Goal: Task Accomplishment & Management: Use online tool/utility

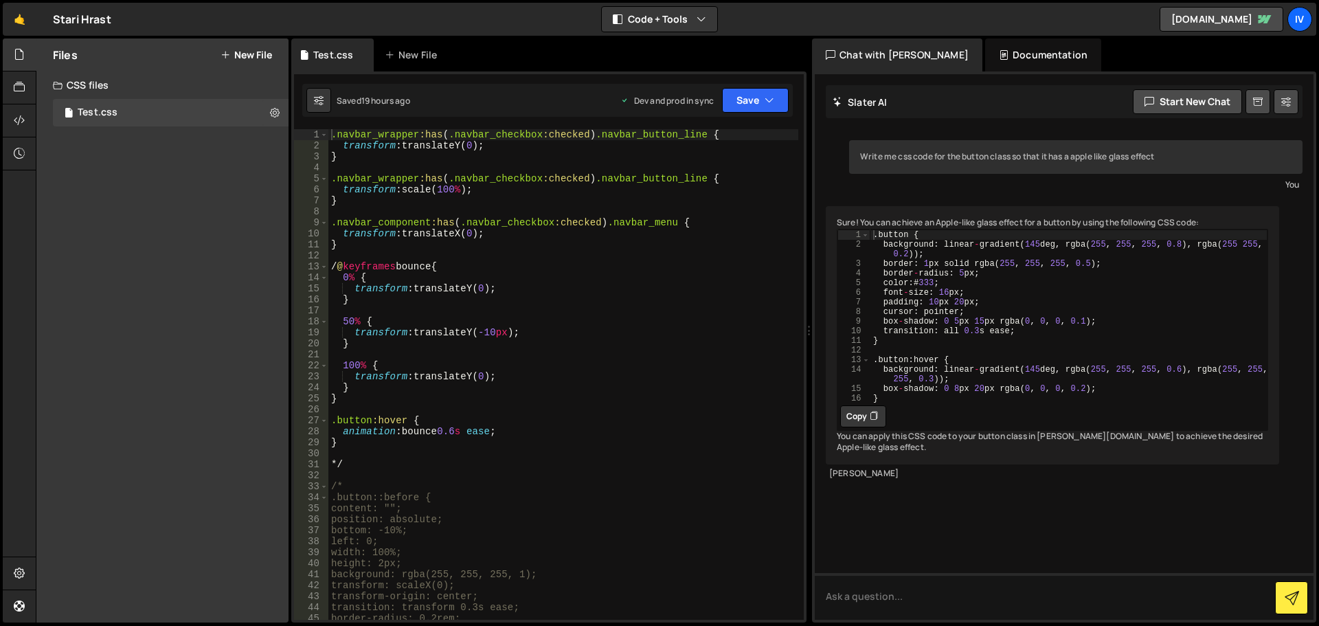
click at [467, 427] on div ".navbar_wrapper :has ( .navbar_checkbox :checked ) .navbar_button_line { transf…" at bounding box center [563, 385] width 470 height 513
click at [476, 415] on div ".navbar_wrapper :has ( .navbar_checkbox :checked ) .navbar_button_line { transf…" at bounding box center [563, 385] width 470 height 513
click at [498, 424] on div ".navbar_wrapper :has ( .navbar_checkbox :checked ) .navbar_button_line { transf…" at bounding box center [563, 385] width 470 height 513
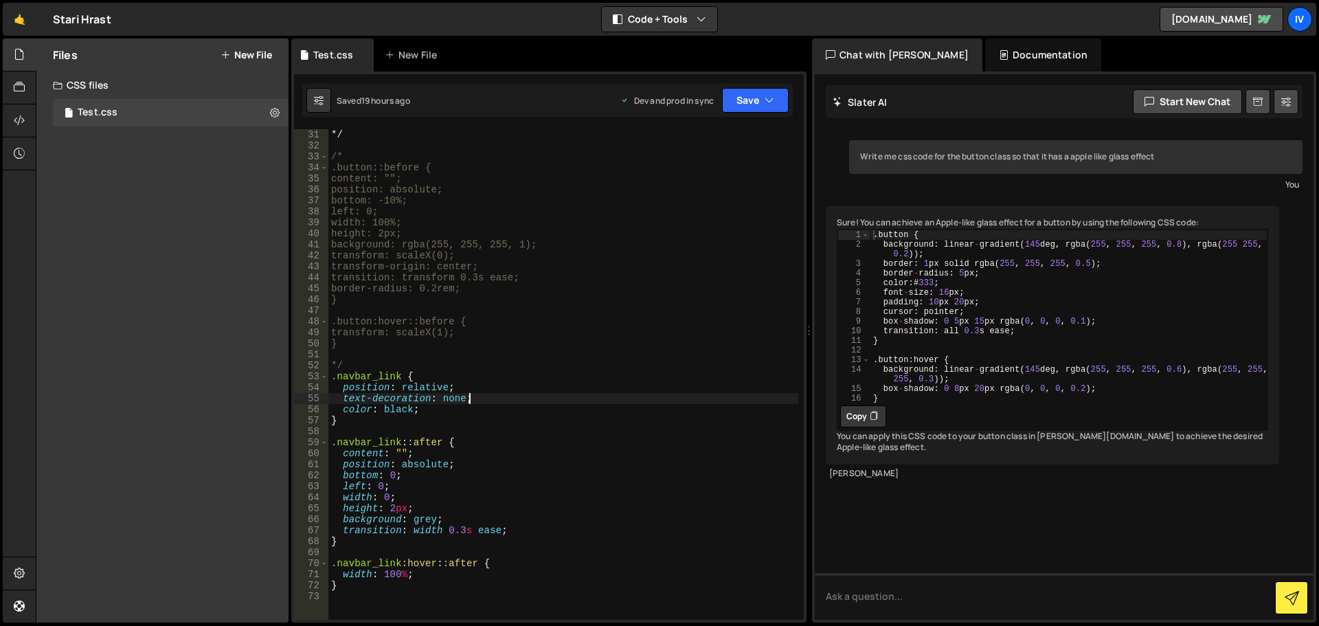
click at [475, 395] on div "*/ /* .button::before { content: ""; position: absolute; bottom: -10%; left: 0;…" at bounding box center [563, 385] width 470 height 513
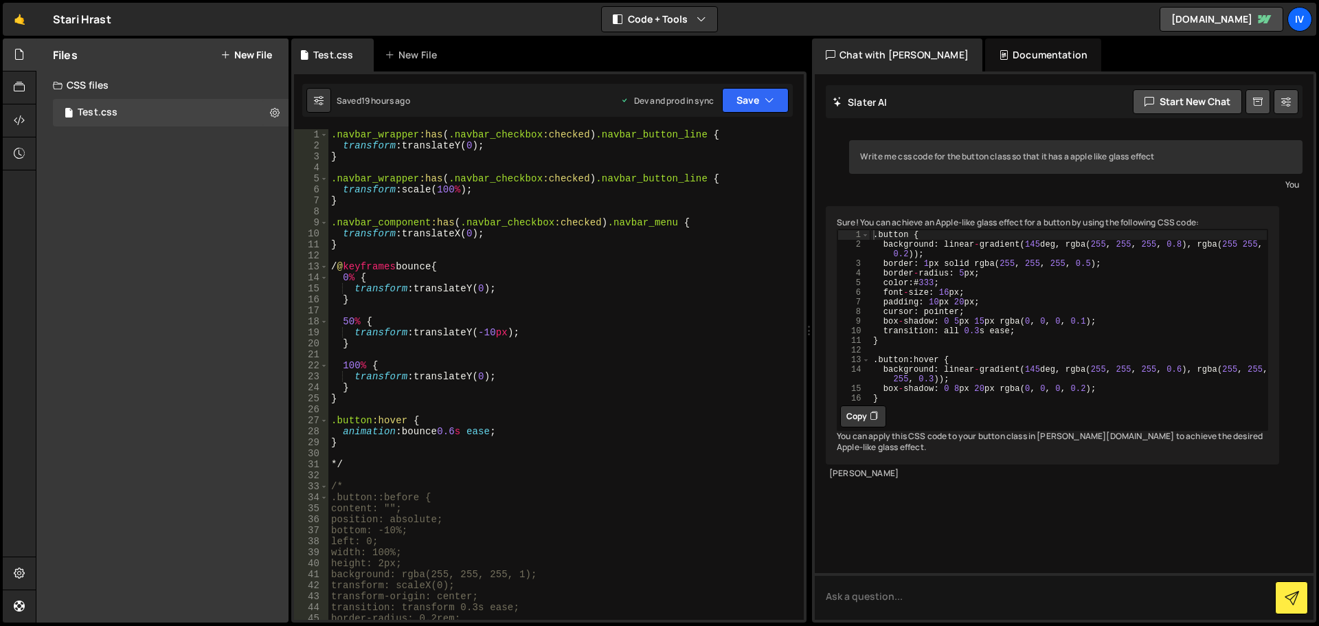
scroll to position [0, 0]
click at [731, 104] on button "Save" at bounding box center [755, 100] width 67 height 25
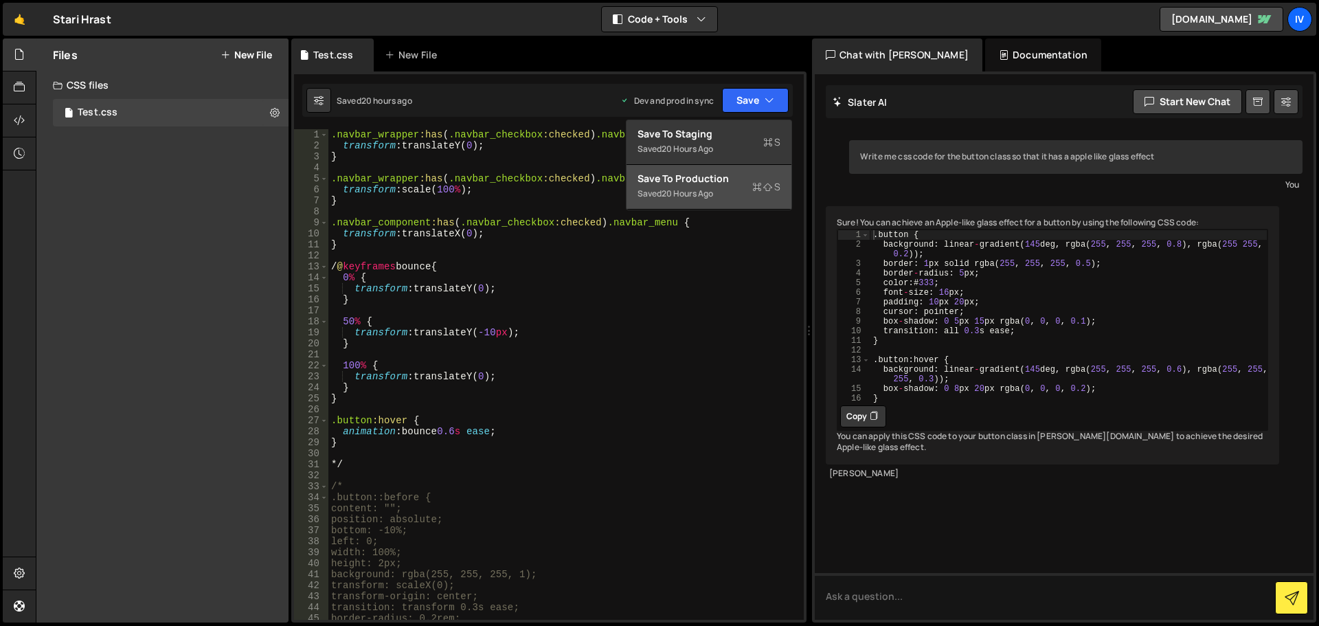
click at [754, 194] on div "Saved 20 hours ago" at bounding box center [709, 194] width 143 height 16
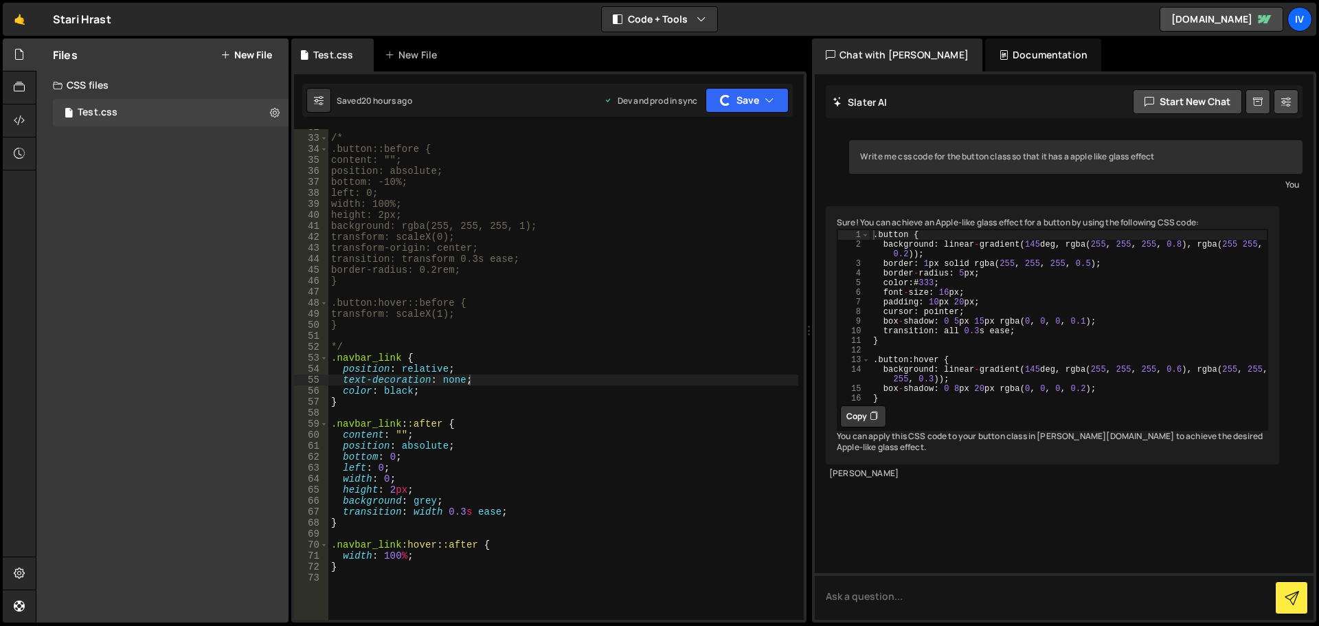
scroll to position [19, 0]
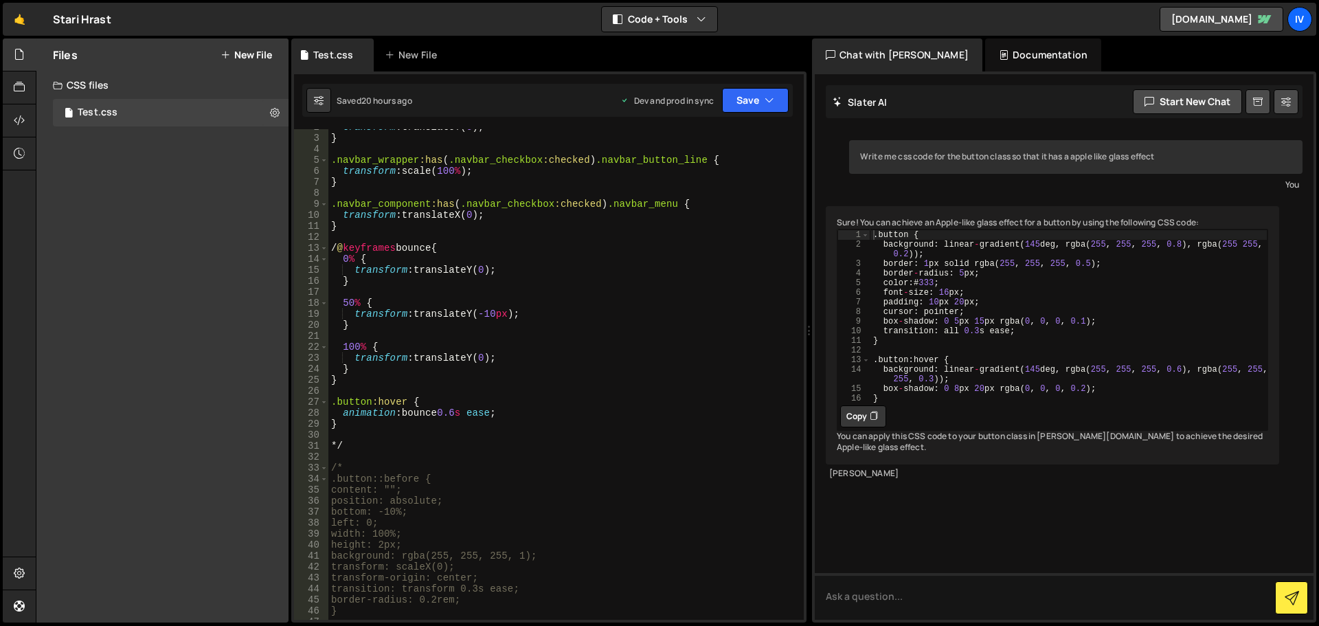
click at [368, 402] on div "transform : translateY( 0 ) ; } .navbar_wrapper :has ( .navbar_checkbox :checke…" at bounding box center [563, 378] width 470 height 513
click at [377, 402] on div "transform : translateY( 0 ) ; } .navbar_wrapper :has ( .navbar_checkbox :checke…" at bounding box center [563, 378] width 470 height 513
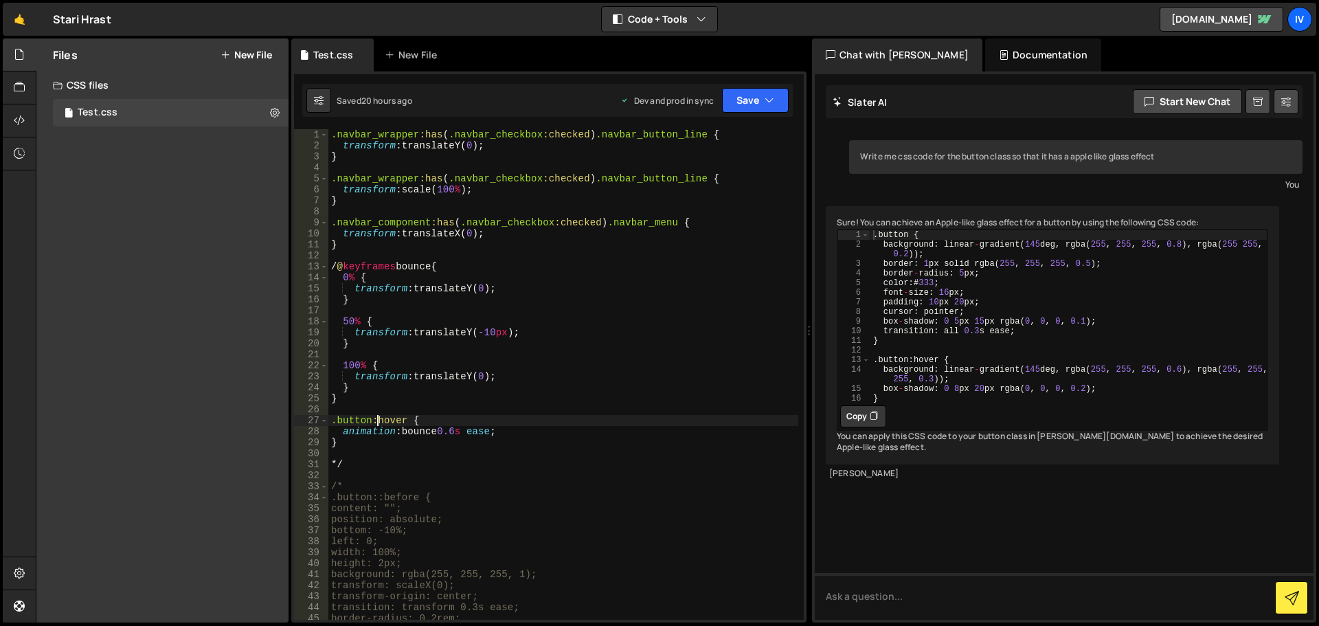
scroll to position [0, 0]
drag, startPoint x: 500, startPoint y: 158, endPoint x: 506, endPoint y: 222, distance: 64.2
click at [506, 222] on div ".navbar_wrapper :has ( .navbar_checkbox :checked ) .navbar_button_line { transf…" at bounding box center [563, 385] width 470 height 513
click at [526, 267] on div ".navbar_wrapper :has ( .navbar_checkbox :checked ) .navbar_button_line { transf…" at bounding box center [563, 385] width 470 height 513
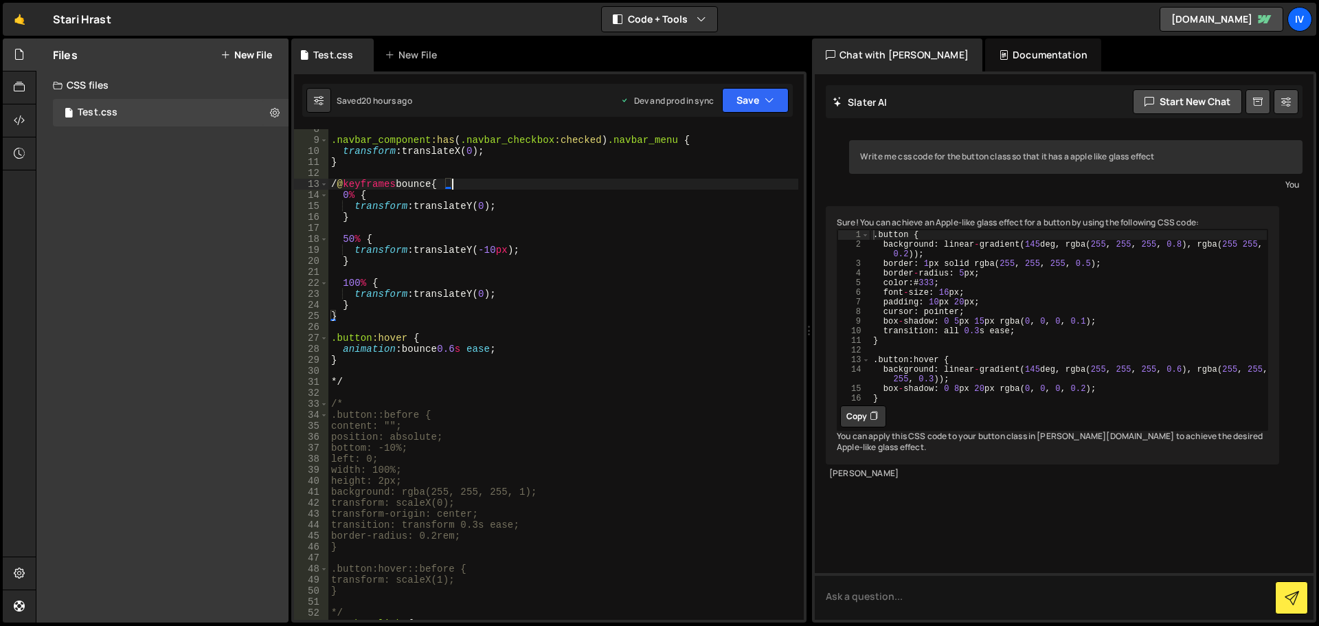
scroll to position [552, 0]
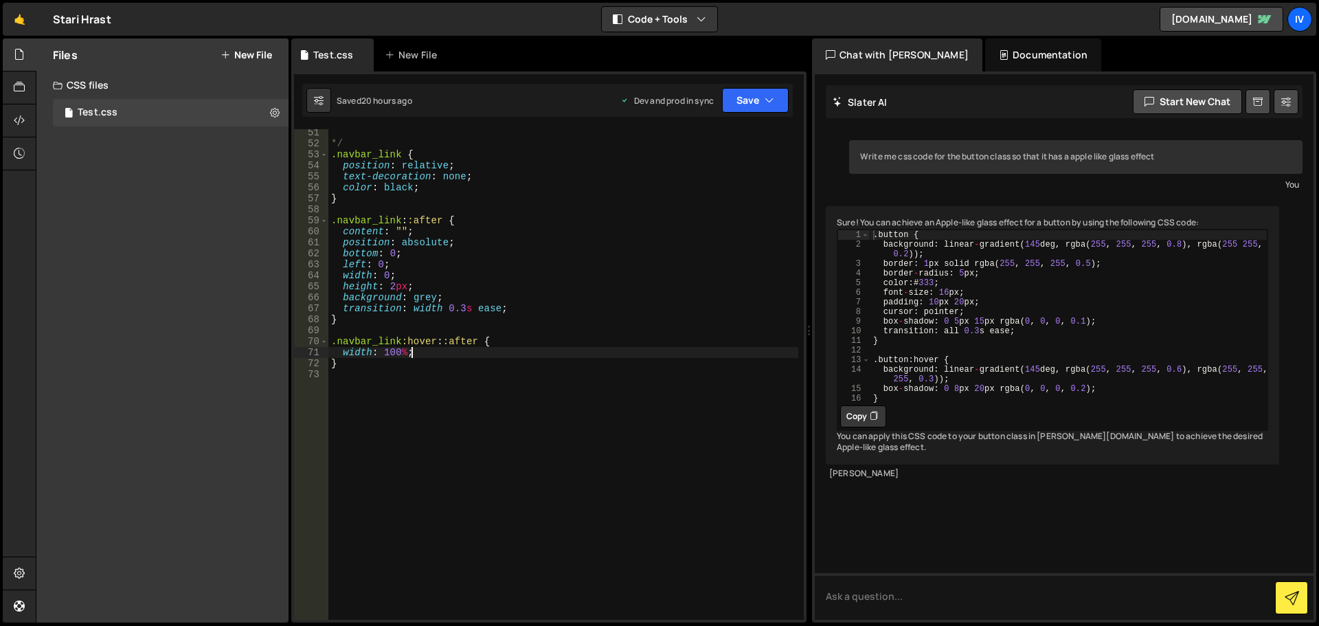
drag, startPoint x: 512, startPoint y: 355, endPoint x: 480, endPoint y: 219, distance: 140.5
click at [480, 219] on div "*/ .navbar_link { position : relative ; text-decoration : none ; color : black …" at bounding box center [563, 383] width 470 height 513
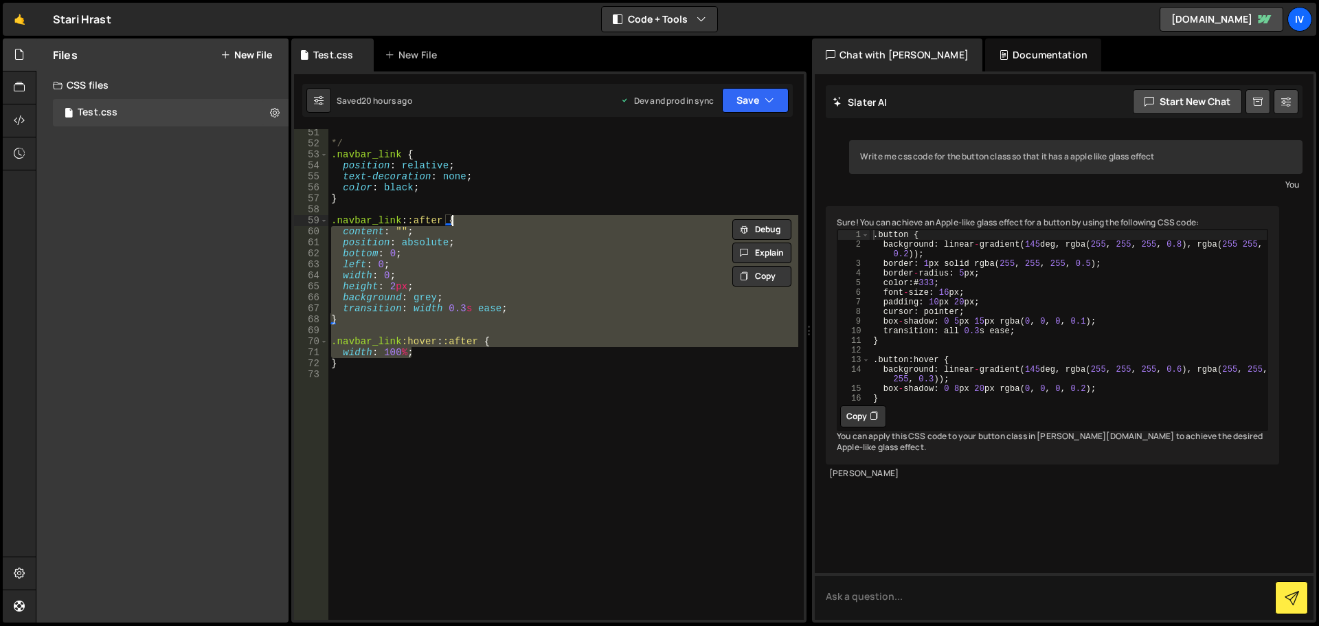
click at [480, 218] on div "*/ .navbar_link { position : relative ; text-decoration : none ; color : black …" at bounding box center [563, 374] width 470 height 491
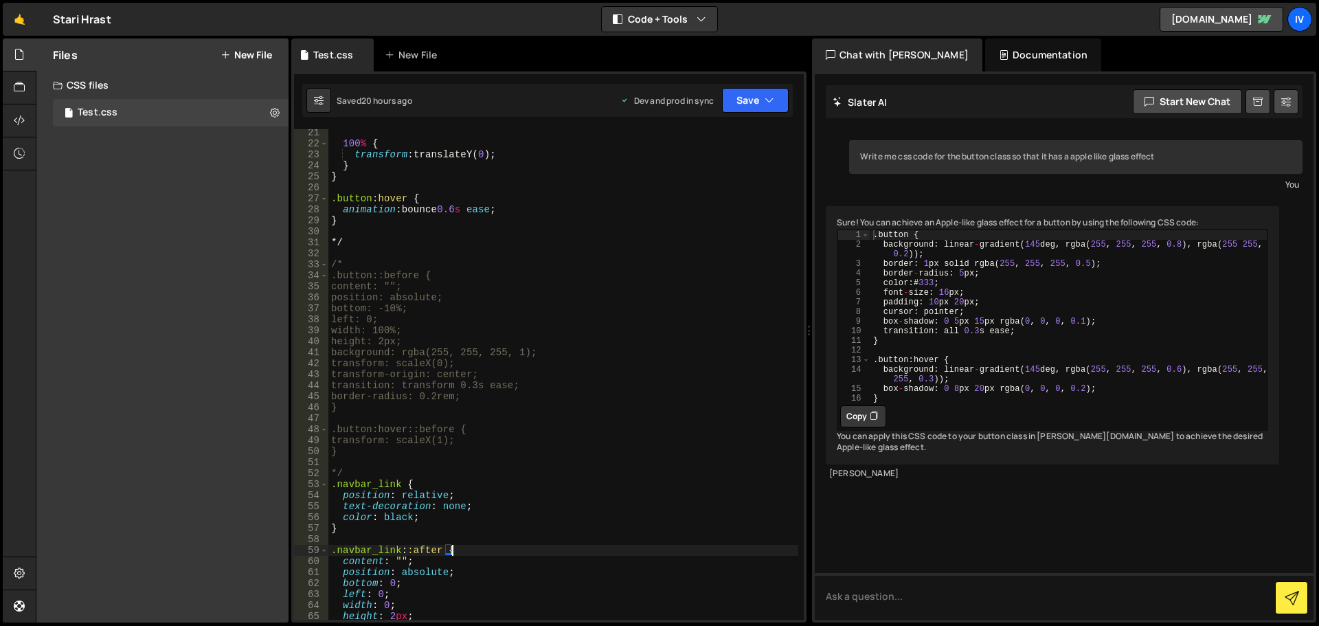
scroll to position [222, 0]
click at [412, 454] on div "100 % { transform : translateY( 0 ) ; } } .button :hover { animation : bounce 0…" at bounding box center [563, 383] width 470 height 513
type textarea "}"
click at [413, 467] on div "100 % { transform : translateY( 0 ) ; } } .button :hover { animation : bounce 0…" at bounding box center [563, 383] width 470 height 513
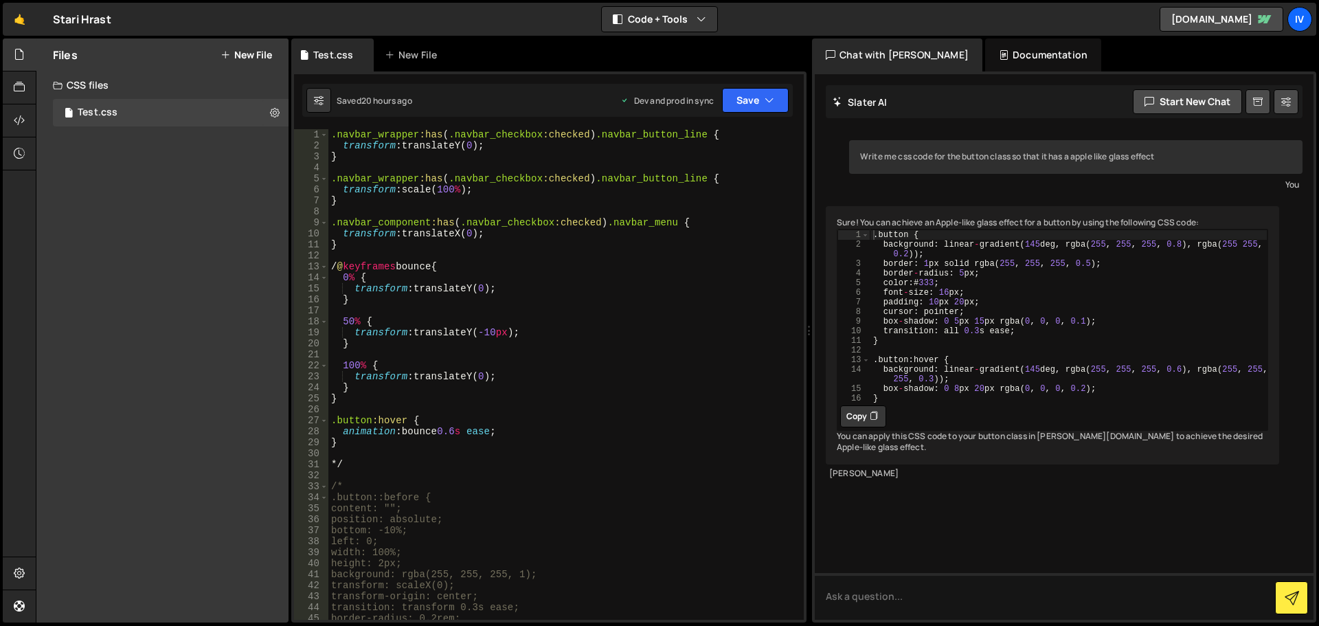
scroll to position [165, 0]
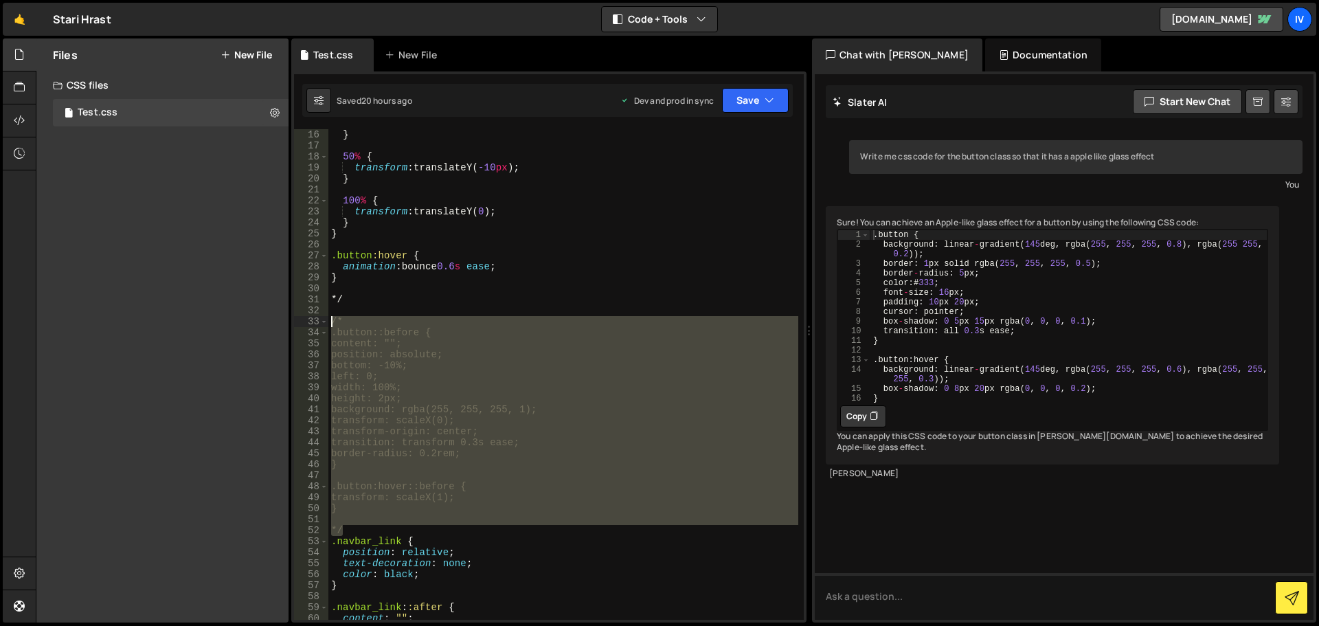
drag, startPoint x: 317, startPoint y: 436, endPoint x: 316, endPoint y: 322, distance: 114.8
click at [316, 322] on div "16 17 18 19 20 21 22 23 24 25 26 27 28 29 30 31 32 33 34 35 36 37 38 39 40 41 4…" at bounding box center [549, 374] width 510 height 491
click at [383, 505] on div "} 50 % { transform : translateY( -10 px ) ; } 100 % { transform : translateY( 0…" at bounding box center [563, 374] width 470 height 491
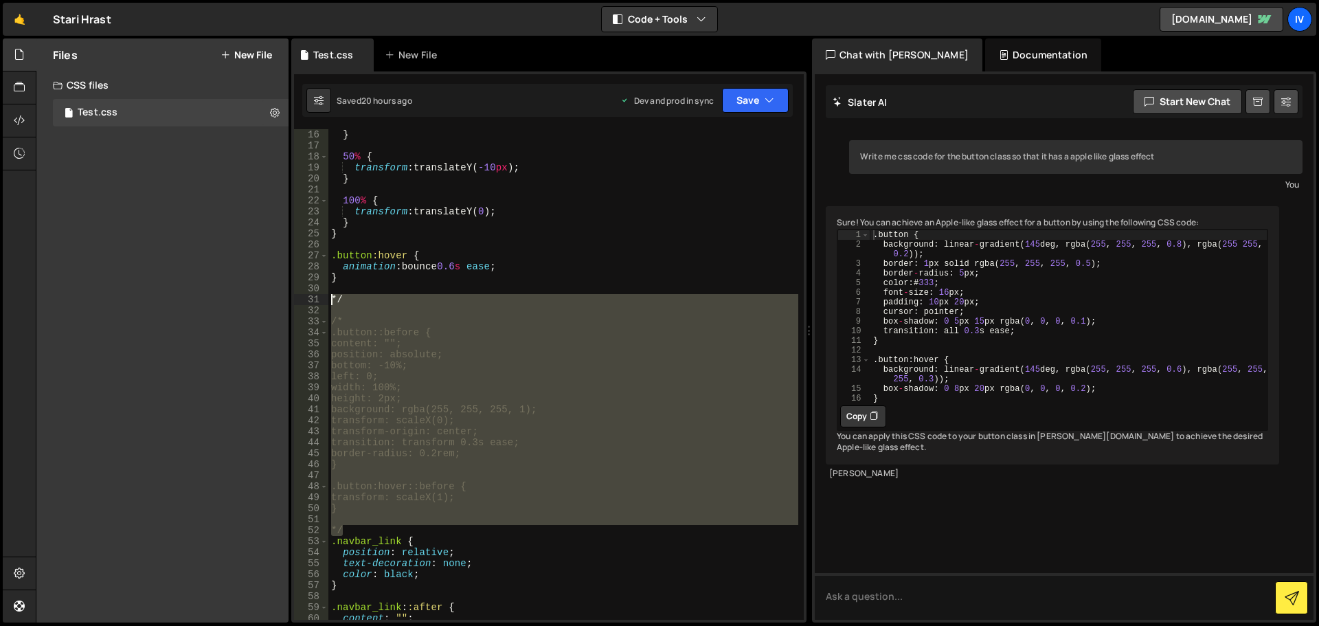
drag, startPoint x: 368, startPoint y: 535, endPoint x: 320, endPoint y: 297, distance: 242.6
click at [320, 297] on div "} 16 17 18 19 20 21 22 23 24 25 26 27 28 29 30 31 32 33 34 35 36 37 38 39 40 41…" at bounding box center [549, 374] width 510 height 491
type textarea "*/"
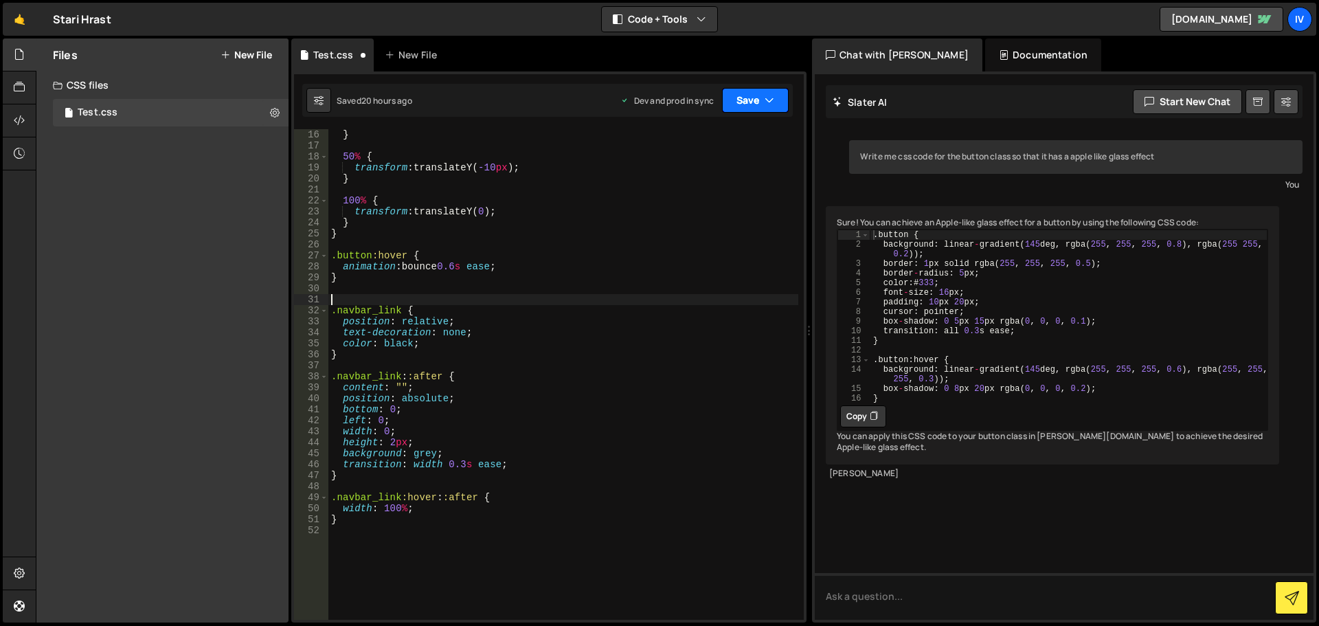
click at [750, 88] on button "Save" at bounding box center [755, 100] width 67 height 25
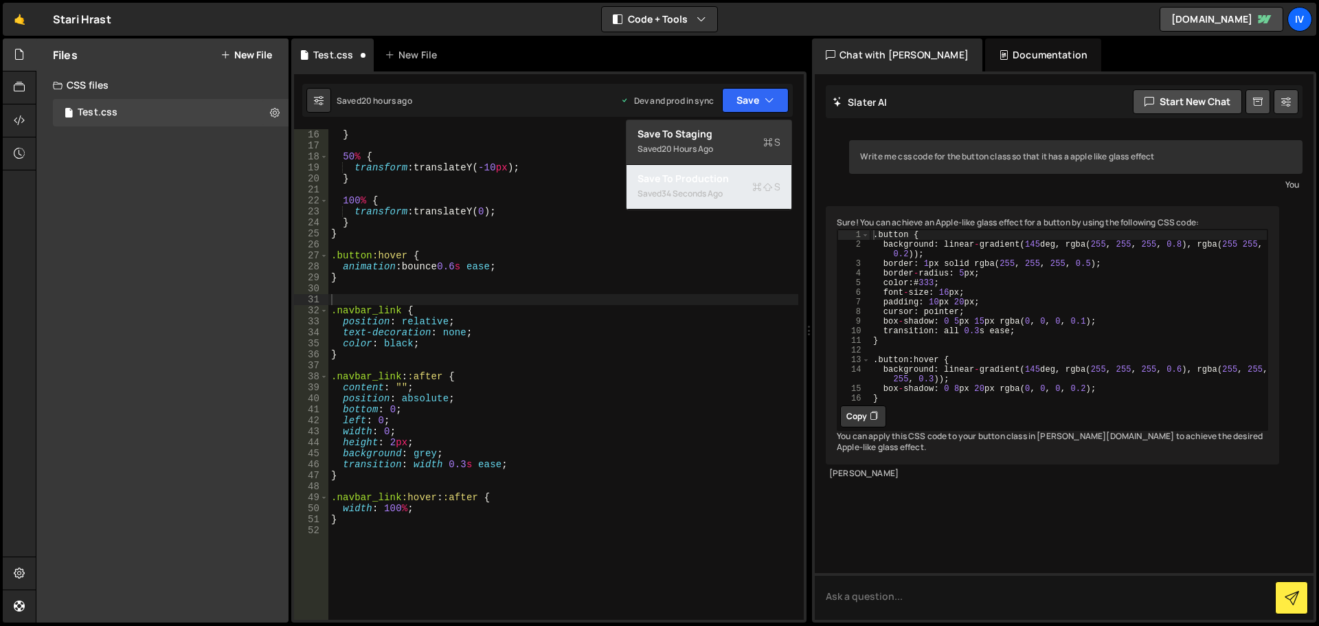
click at [718, 168] on button "Save to Production S Saved 34 seconds ago" at bounding box center [709, 187] width 165 height 45
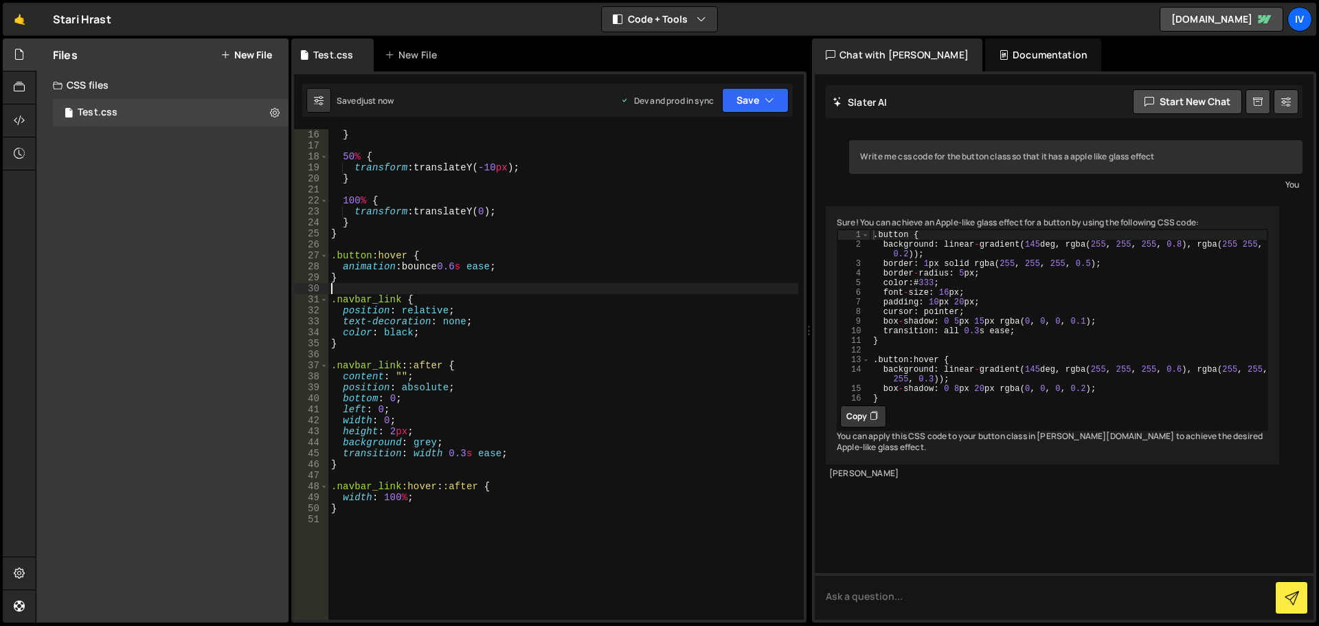
click at [520, 285] on div "} 50 % { transform : translateY( -10 px ) ; } 100 % { transform : translateY( 0…" at bounding box center [563, 385] width 470 height 513
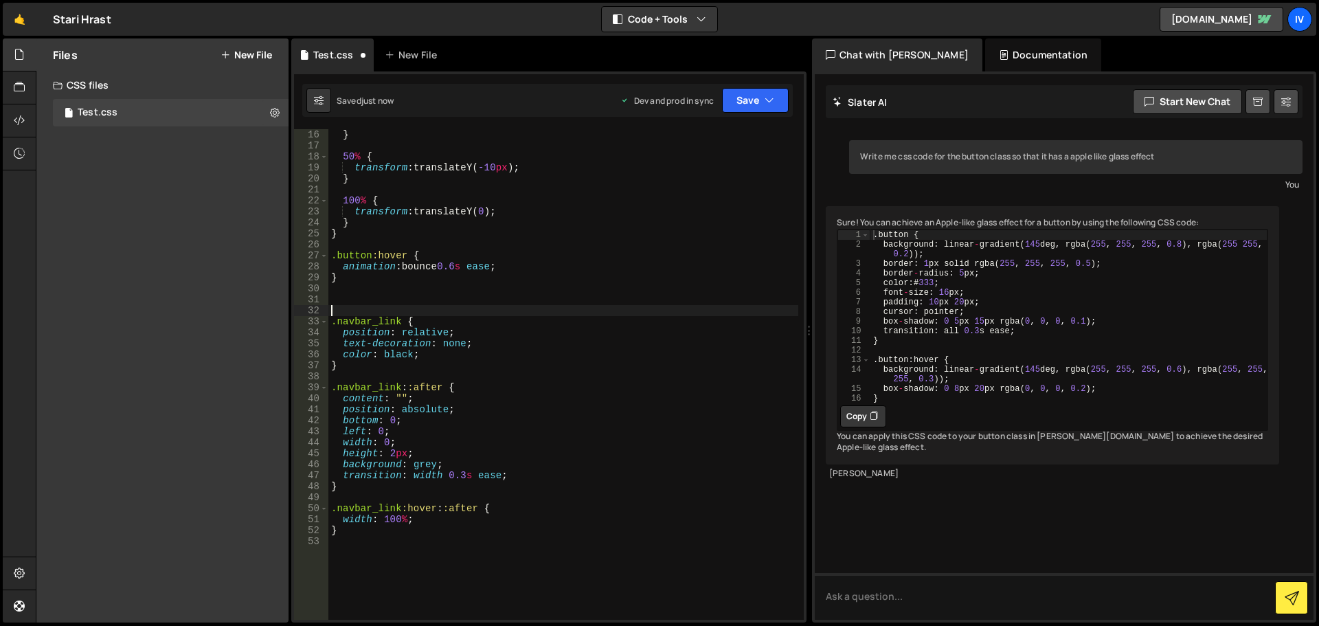
paste textarea "*/"
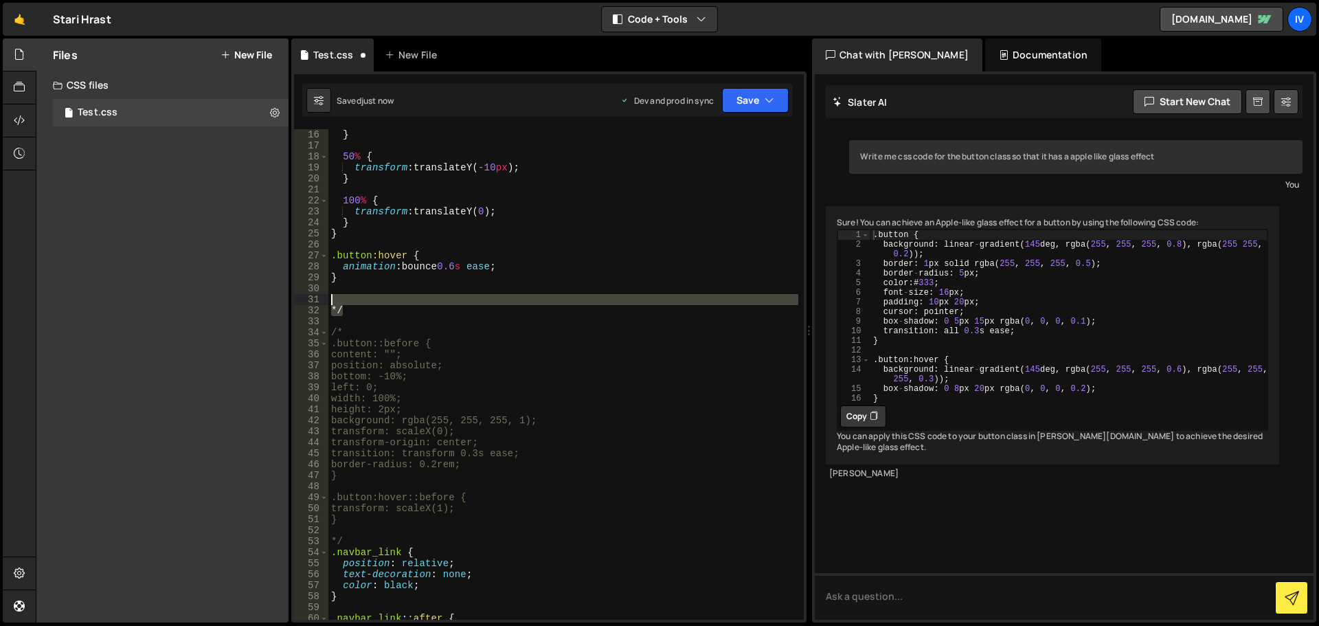
drag, startPoint x: 486, startPoint y: 306, endPoint x: 290, endPoint y: 300, distance: 196.0
click at [290, 300] on div "Files New File Javascript files CSS files Test.css 0 Copy share link Edit File …" at bounding box center [678, 330] width 1284 height 585
type textarea "*/"
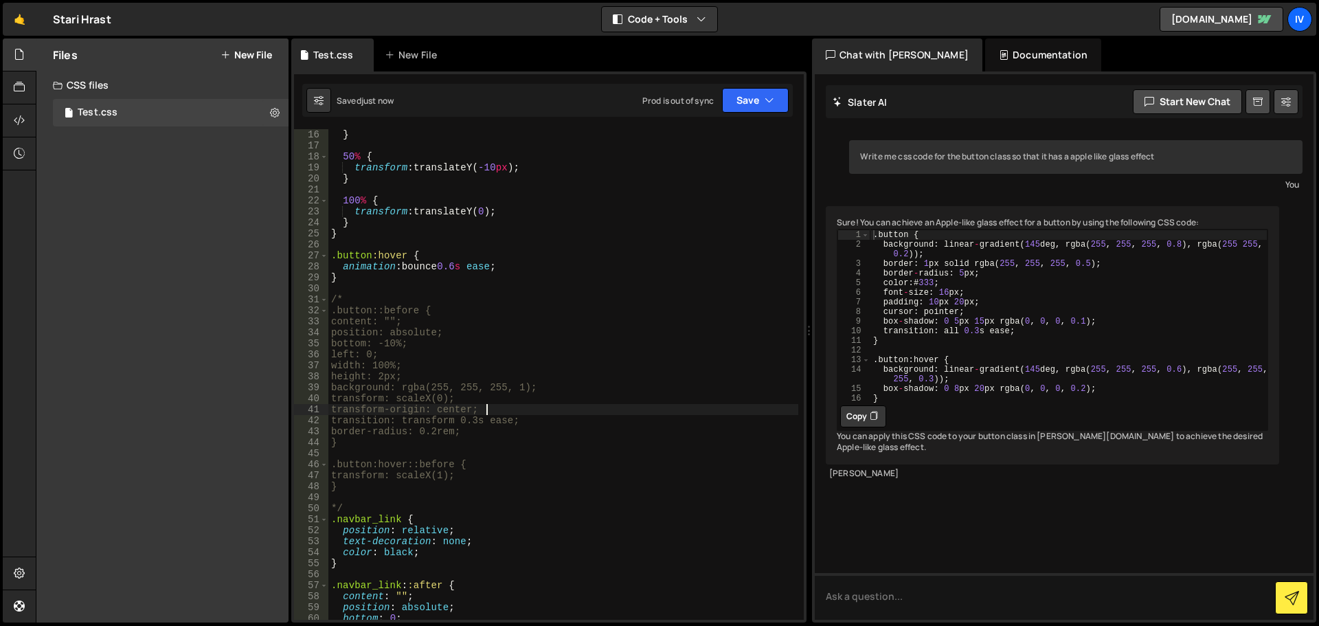
click at [528, 410] on div "} 50 % { transform : translateY( -10 px ) ; } 100 % { transform : translateY( 0…" at bounding box center [563, 385] width 470 height 513
type textarea "transform-origin: center;"
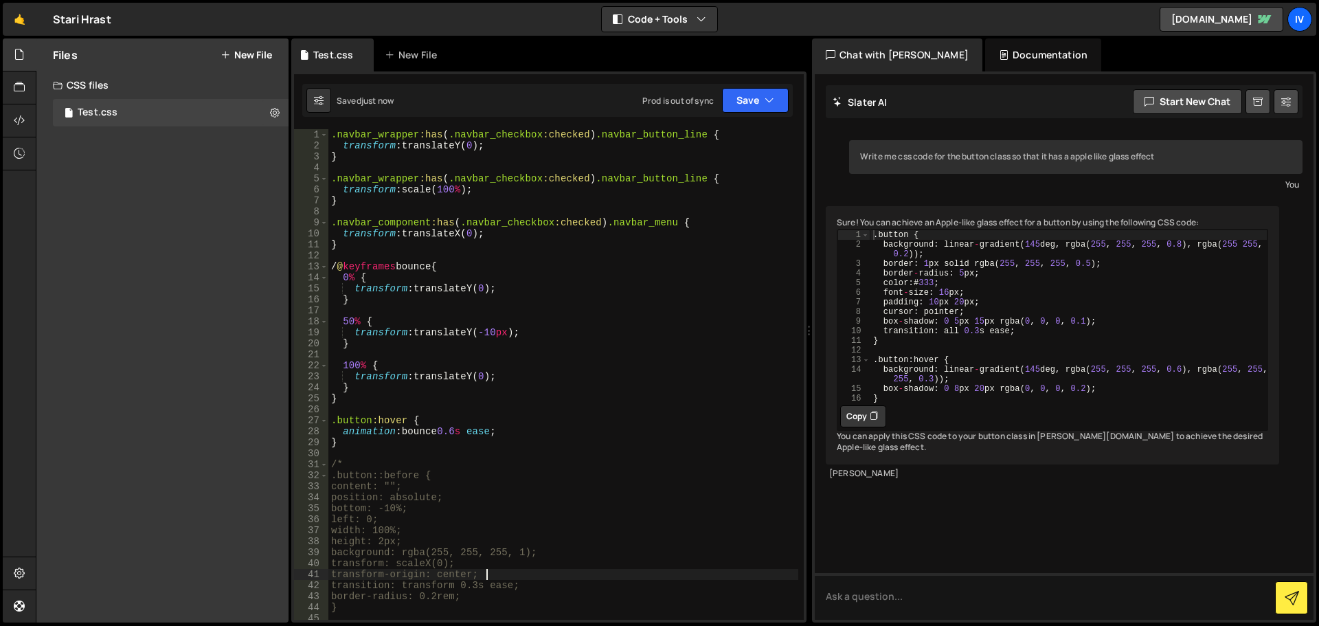
scroll to position [0, 0]
click at [397, 259] on div ".navbar_wrapper :has ( .navbar_checkbox :checked ) .navbar_button_line { transf…" at bounding box center [563, 385] width 470 height 513
drag, startPoint x: 350, startPoint y: 279, endPoint x: 410, endPoint y: 279, distance: 59.8
click at [407, 279] on div ".navbar_wrapper :has ( .navbar_checkbox :checked ) .navbar_button_line { transf…" at bounding box center [563, 385] width 470 height 513
click at [410, 279] on div ".navbar_wrapper :has ( .navbar_checkbox :checked ) .navbar_button_line { transf…" at bounding box center [563, 374] width 470 height 491
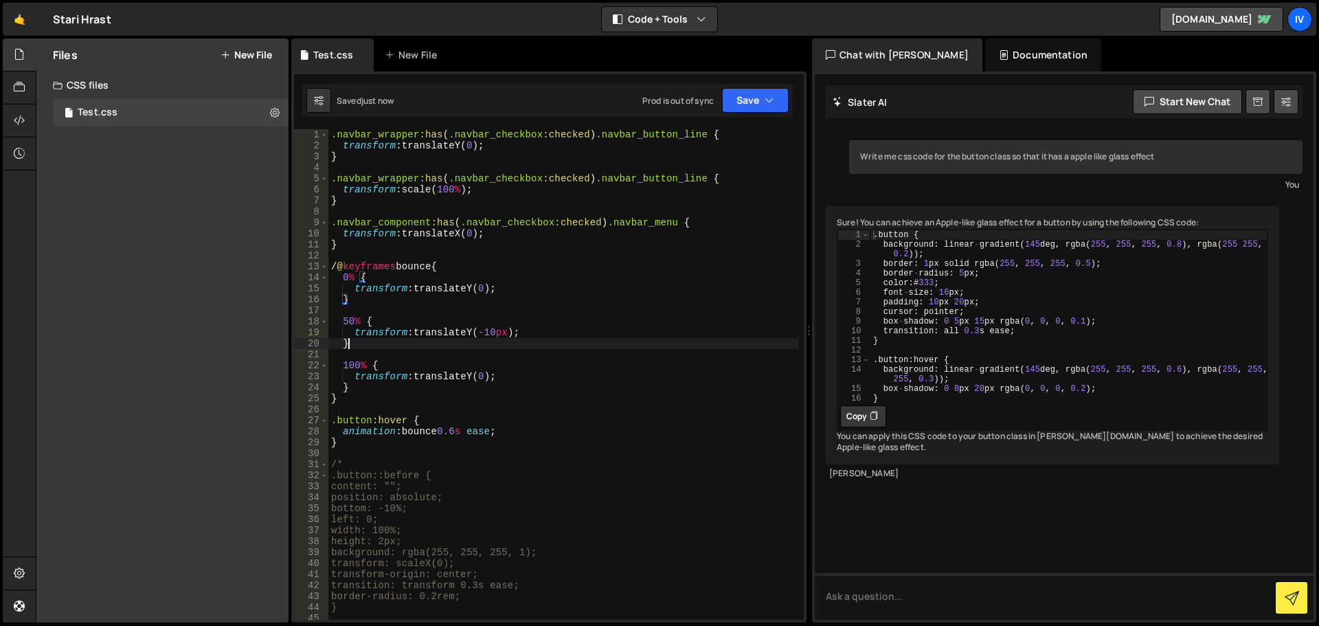
click at [484, 340] on div ".navbar_wrapper :has ( .navbar_checkbox :checked ) .navbar_button_line { transf…" at bounding box center [563, 385] width 470 height 513
click at [514, 336] on div ".navbar_wrapper :has ( .navbar_checkbox :checked ) .navbar_button_line { transf…" at bounding box center [563, 385] width 470 height 513
click at [555, 346] on div ".navbar_wrapper :has ( .navbar_checkbox :checked ) .navbar_button_line { transf…" at bounding box center [563, 385] width 470 height 513
click at [533, 427] on div ".navbar_wrapper :has ( .navbar_checkbox :checked ) .navbar_button_line { transf…" at bounding box center [563, 385] width 470 height 513
click at [484, 432] on div ".navbar_wrapper :has ( .navbar_checkbox :checked ) .navbar_button_line { transf…" at bounding box center [563, 385] width 470 height 513
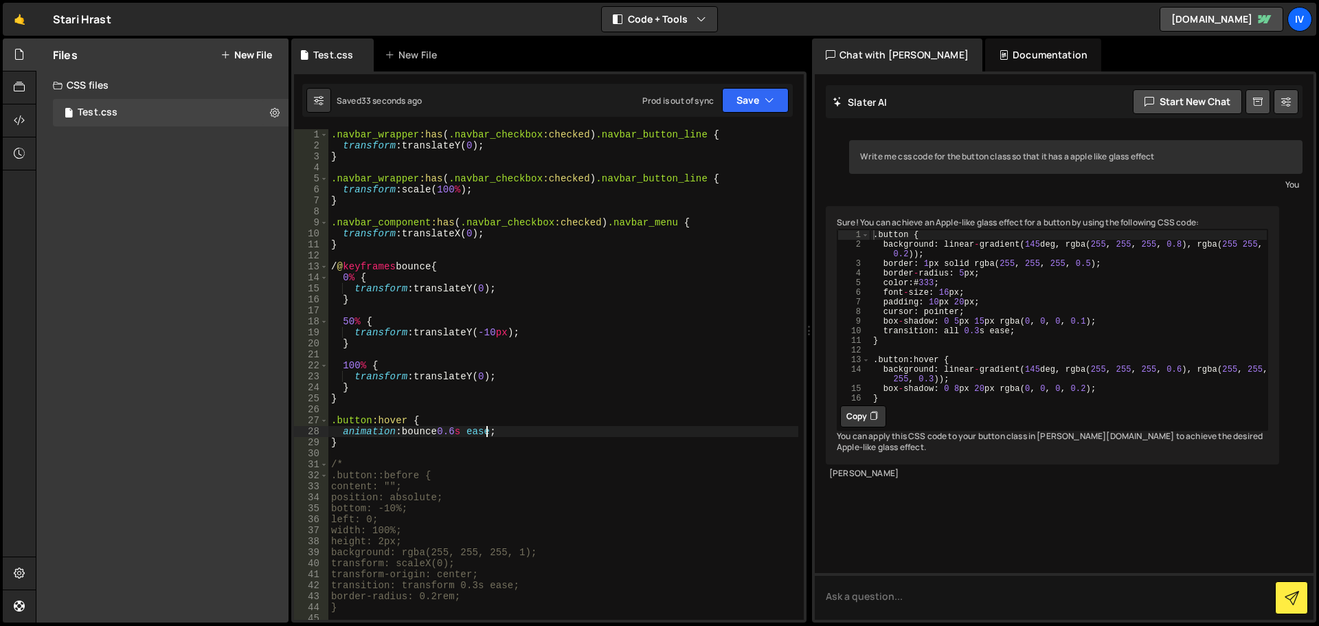
click at [509, 441] on div ".navbar_wrapper :has ( .navbar_checkbox :checked ) .navbar_button_line { transf…" at bounding box center [563, 385] width 470 height 513
drag, startPoint x: 530, startPoint y: 438, endPoint x: 509, endPoint y: 416, distance: 30.1
click at [509, 416] on div ".navbar_wrapper :has ( .navbar_checkbox :checked ) .navbar_button_line { transf…" at bounding box center [563, 385] width 470 height 513
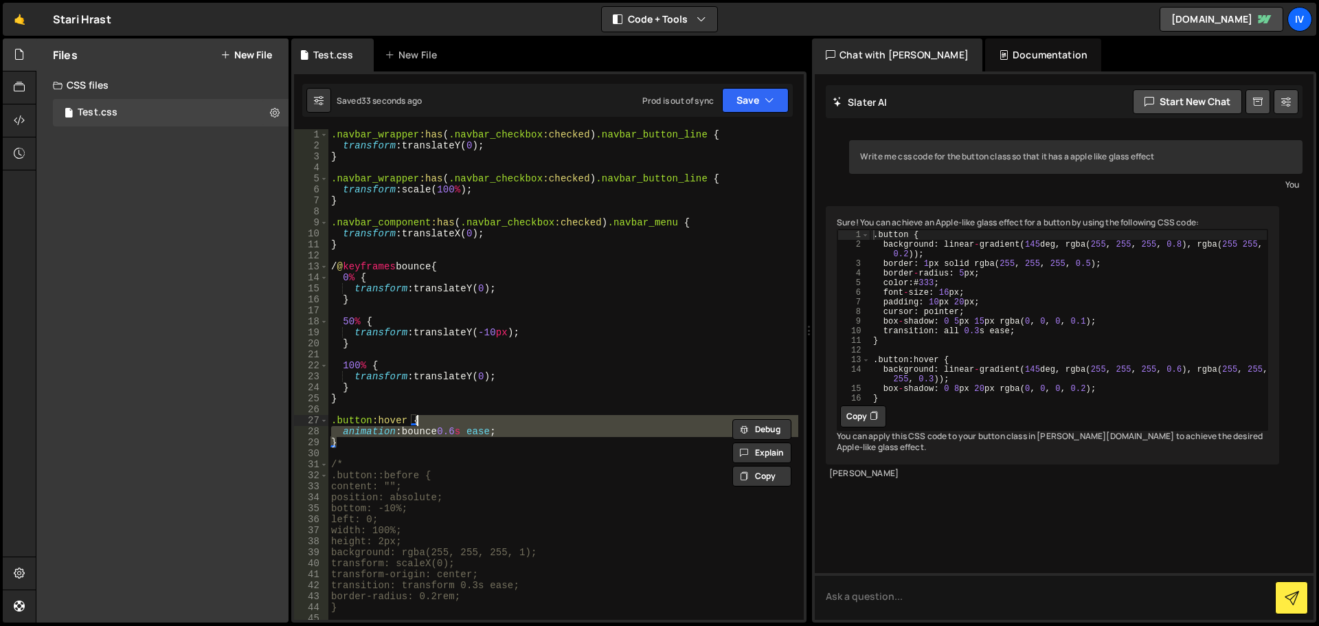
click at [509, 416] on div ".navbar_wrapper :has ( .navbar_checkbox :checked ) .navbar_button_line { transf…" at bounding box center [563, 374] width 470 height 491
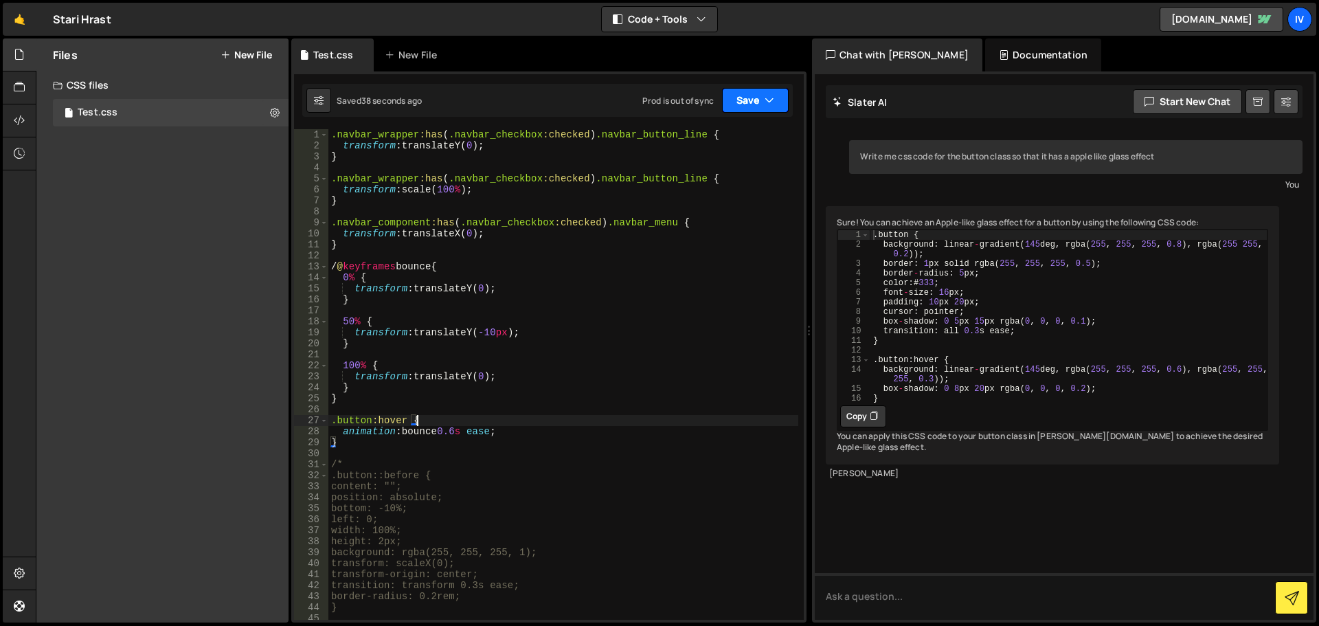
click at [772, 104] on icon "button" at bounding box center [770, 100] width 10 height 14
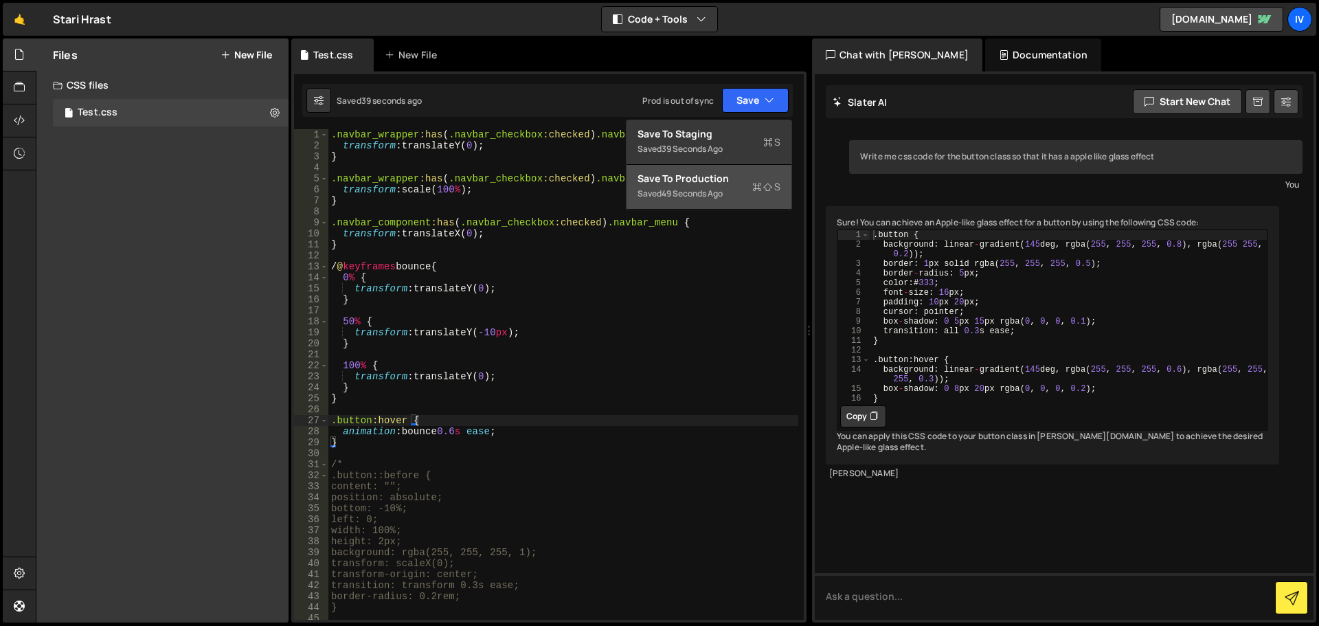
click at [740, 182] on div "Save to Production S" at bounding box center [709, 179] width 143 height 14
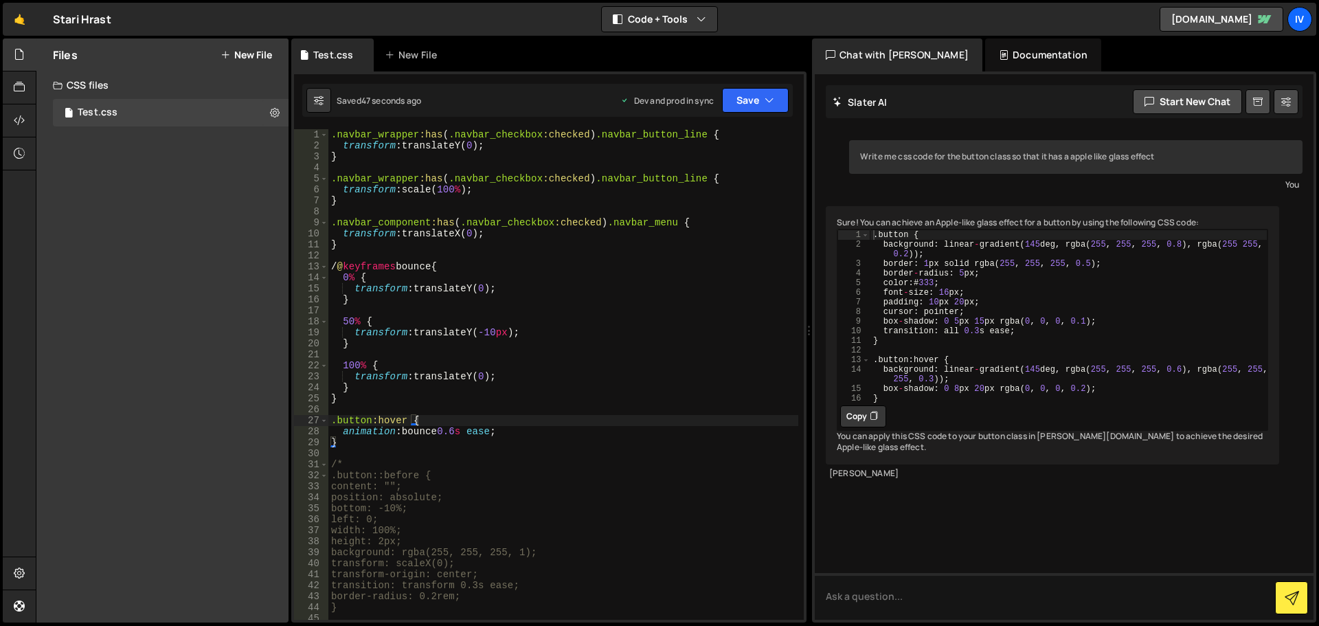
click at [436, 435] on div ".navbar_wrapper :has ( .navbar_checkbox :checked ) .navbar_button_line { transf…" at bounding box center [563, 385] width 470 height 513
click at [487, 434] on div ".navbar_wrapper :has ( .navbar_checkbox :checked ) .navbar_button_line { transf…" at bounding box center [563, 385] width 470 height 513
click at [427, 445] on div ".navbar_wrapper :has ( .navbar_checkbox :checked ) .navbar_button_line { transf…" at bounding box center [563, 385] width 470 height 513
click at [337, 262] on div ".navbar_wrapper :has ( .navbar_checkbox :checked ) .navbar_button_line { transf…" at bounding box center [563, 385] width 470 height 513
click at [754, 88] on button "Save" at bounding box center [755, 100] width 67 height 25
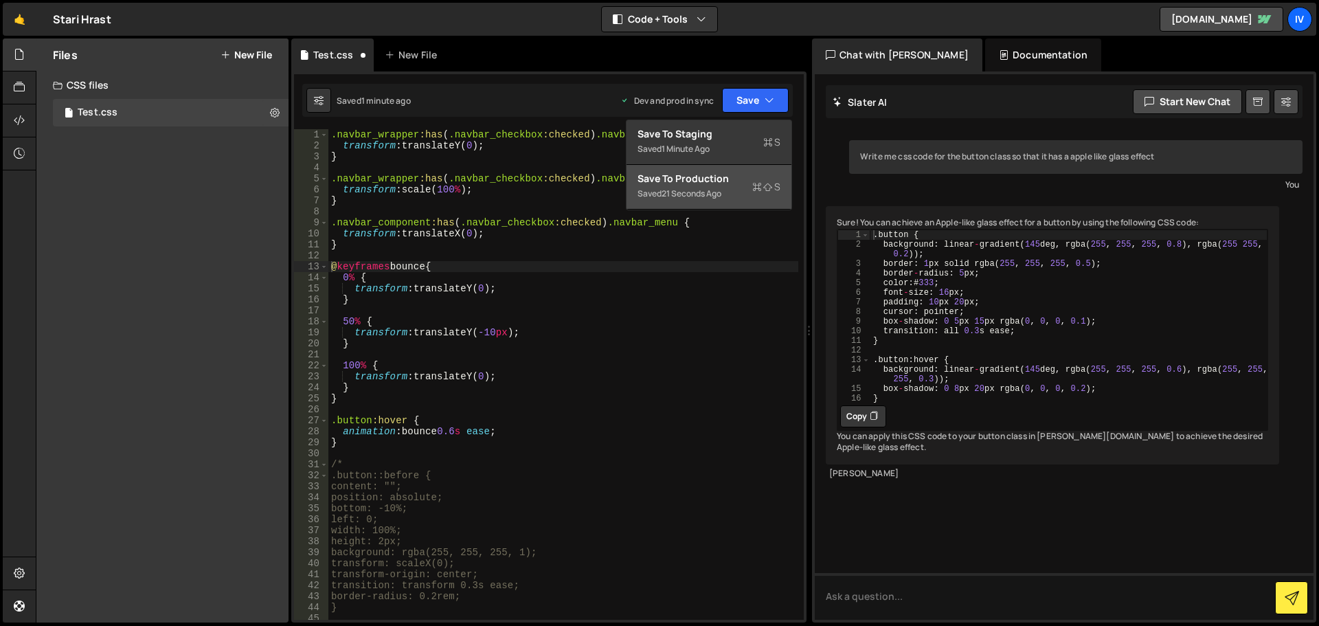
click at [746, 182] on div "Save to Production S" at bounding box center [709, 179] width 143 height 14
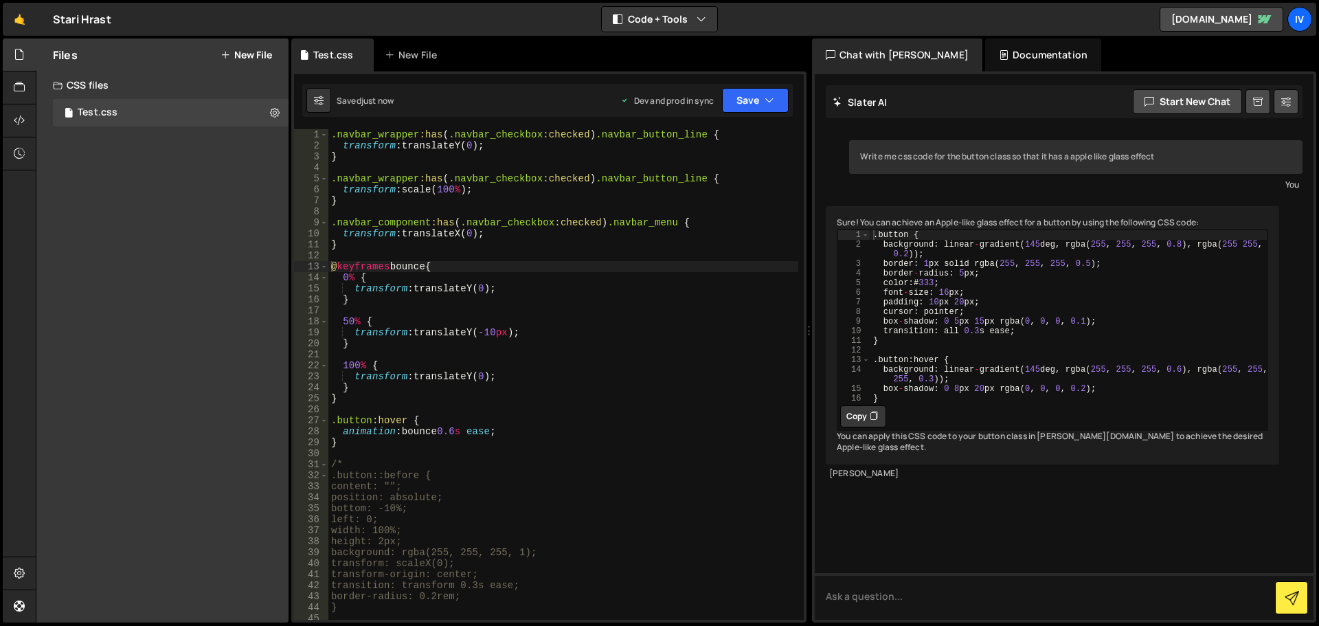
click at [490, 498] on div ".navbar_wrapper :has ( .navbar_checkbox :checked ) .navbar_button_line { transf…" at bounding box center [563, 385] width 470 height 513
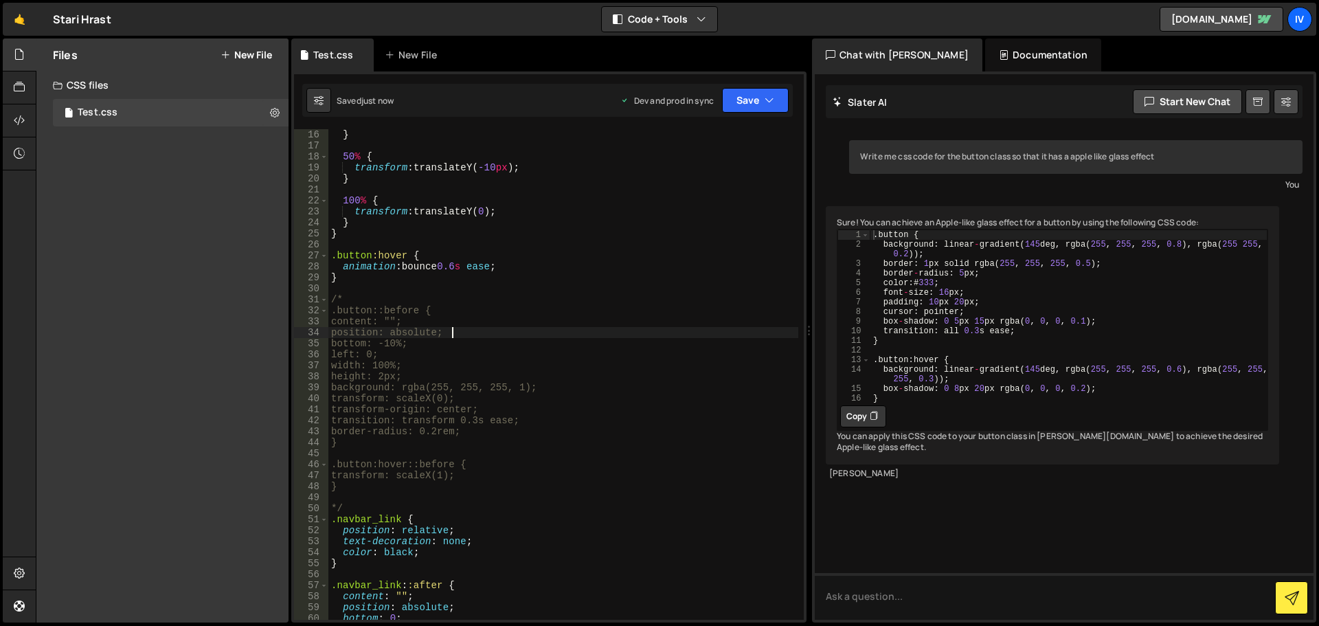
click at [422, 303] on div "} 50 % { transform : translateY( -10 px ) ; } 100 % { transform : translateY( 0…" at bounding box center [563, 385] width 470 height 513
type textarea "/"
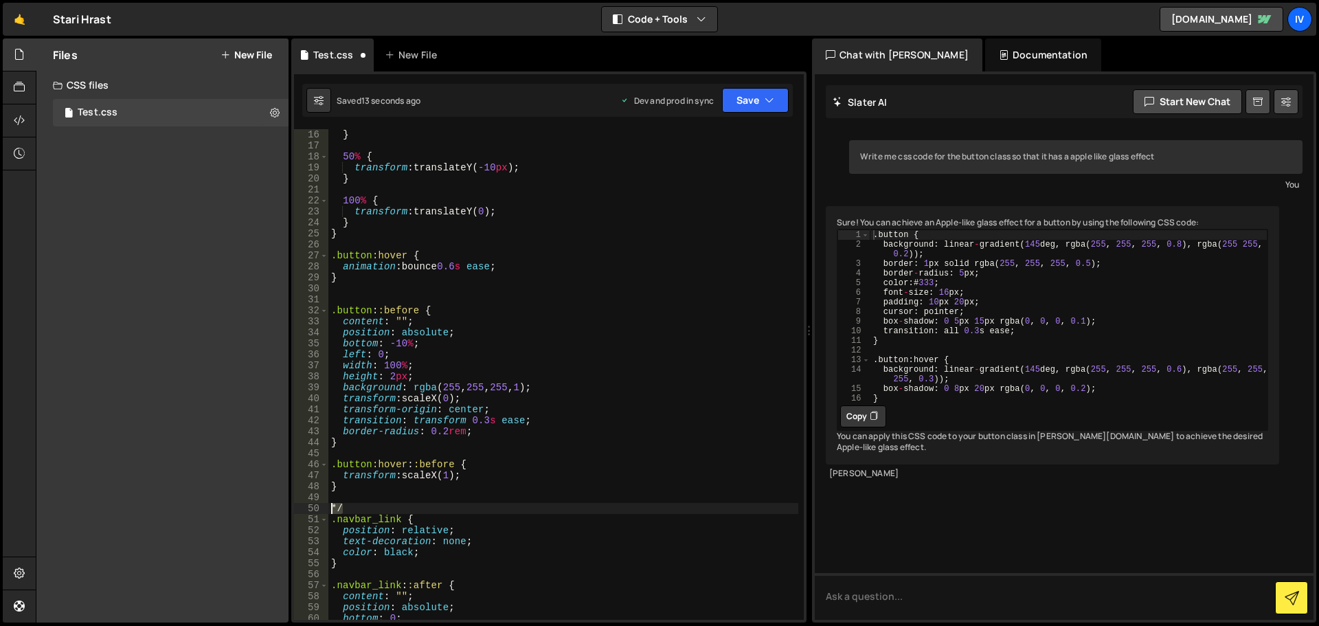
drag, startPoint x: 370, startPoint y: 505, endPoint x: 326, endPoint y: 509, distance: 44.1
click at [326, 509] on div "16 17 18 19 20 21 22 23 24 25 26 27 28 29 30 31 32 33 34 35 36 37 38 39 40 41 4…" at bounding box center [549, 374] width 510 height 491
type textarea "*/"
click at [746, 91] on button "Save" at bounding box center [755, 100] width 67 height 25
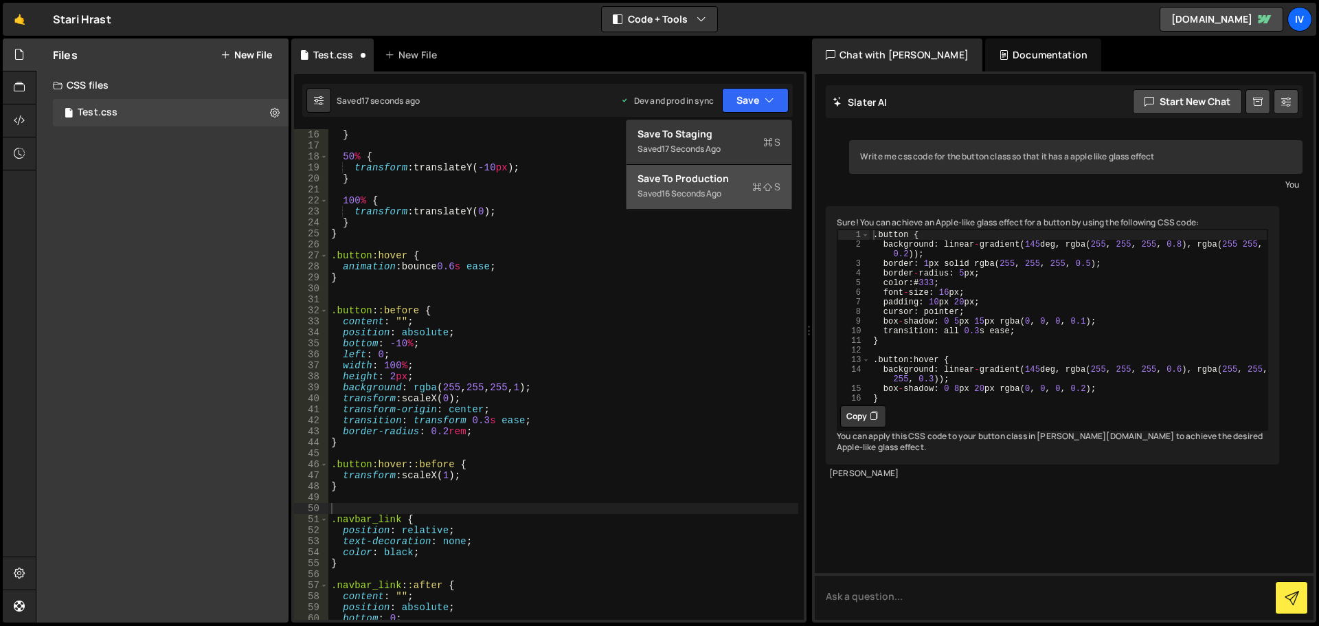
click at [742, 190] on div "Saved 16 seconds ago" at bounding box center [709, 194] width 143 height 16
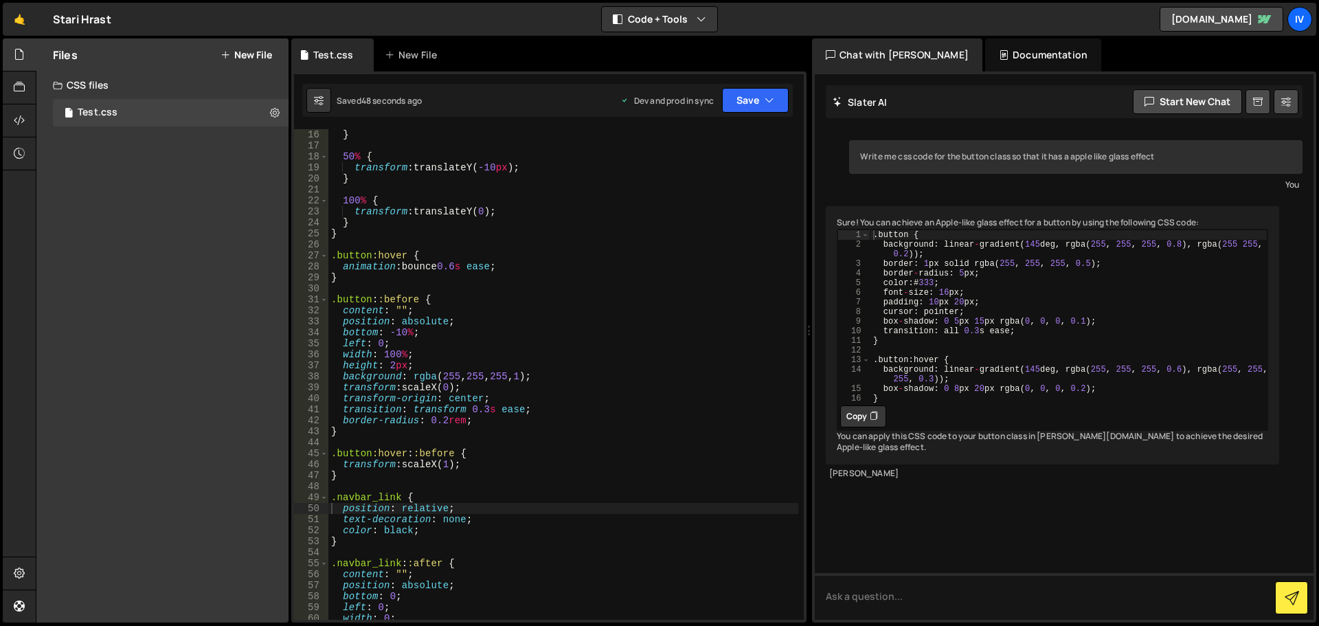
scroll to position [330, 0]
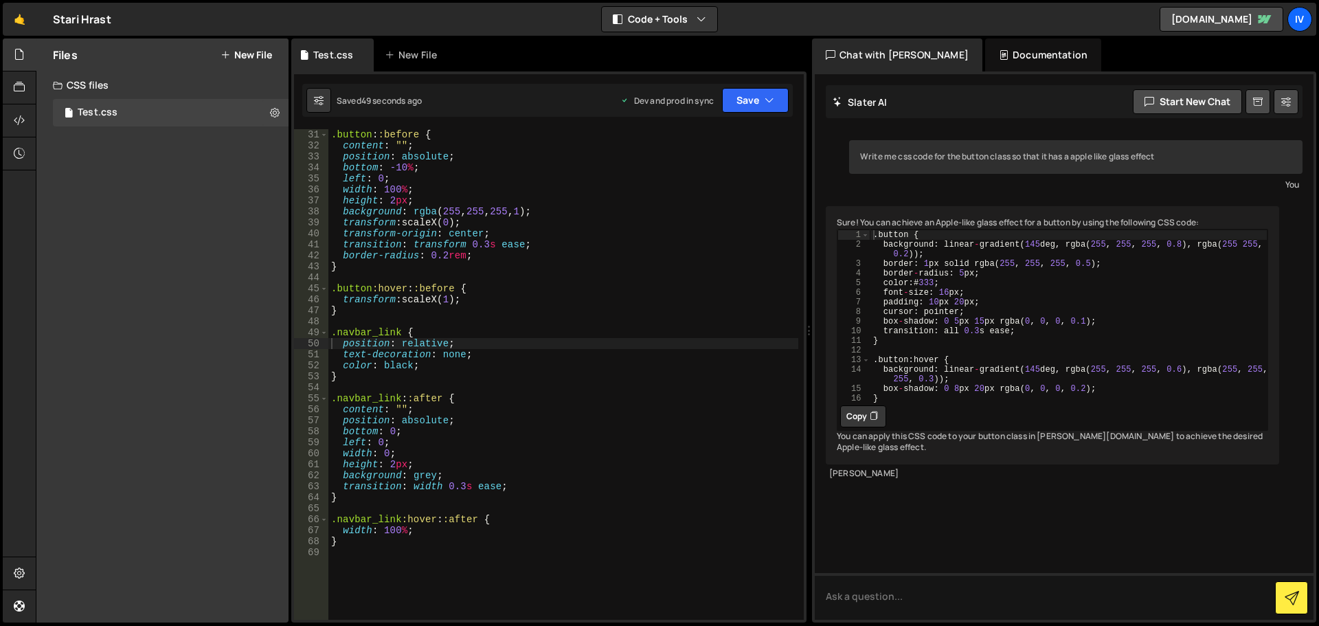
drag, startPoint x: 355, startPoint y: 464, endPoint x: 375, endPoint y: 464, distance: 19.9
click at [375, 464] on div ".button : :before { content : " " ; position : absolute ; bottom : -10 % ; left…" at bounding box center [563, 385] width 470 height 513
click at [375, 464] on div ".button : :before { content : " " ; position : absolute ; bottom : -10 % ; left…" at bounding box center [563, 374] width 470 height 491
click at [381, 414] on div ".button : :before { content : " " ; position : absolute ; bottom : -10 % ; left…" at bounding box center [563, 385] width 470 height 513
click at [381, 414] on div ".button : :before { content : " " ; position : absolute ; bottom : -10 % ; left…" at bounding box center [563, 374] width 470 height 491
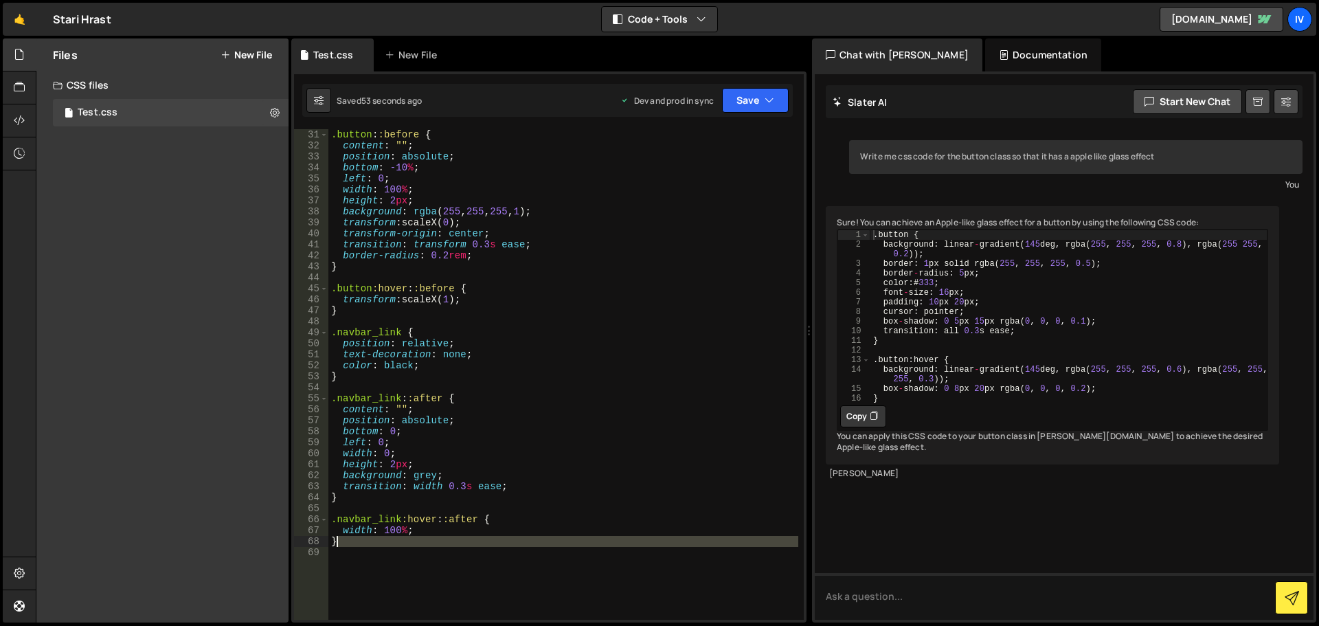
drag, startPoint x: 407, startPoint y: 545, endPoint x: 357, endPoint y: 445, distance: 111.3
click at [353, 455] on div ".button : :before { content : " " ; position : absolute ; bottom : -10 % ; left…" at bounding box center [563, 385] width 470 height 513
type textarea "width: 0; height: 2px;"
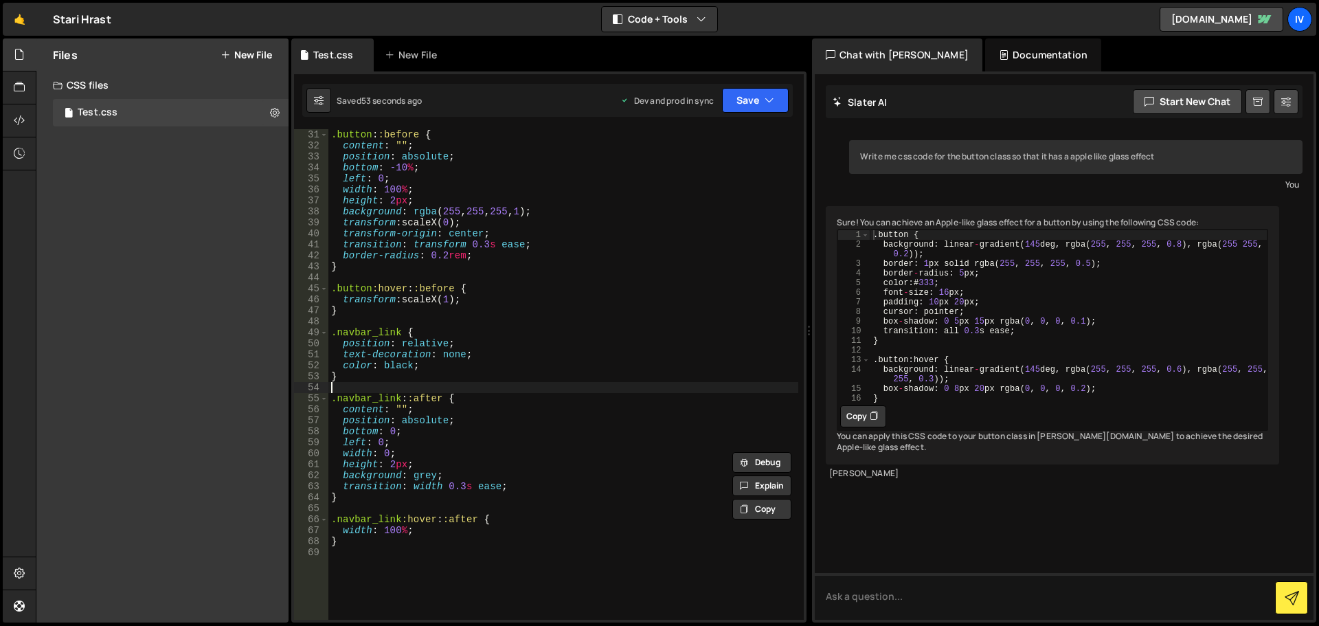
click at [448, 383] on div ".button : :before { content : " " ; position : absolute ; bottom : -10 % ; left…" at bounding box center [563, 385] width 470 height 513
click at [464, 401] on div ".button : :before { content : " " ; position : absolute ; bottom : -10 % ; left…" at bounding box center [563, 385] width 470 height 513
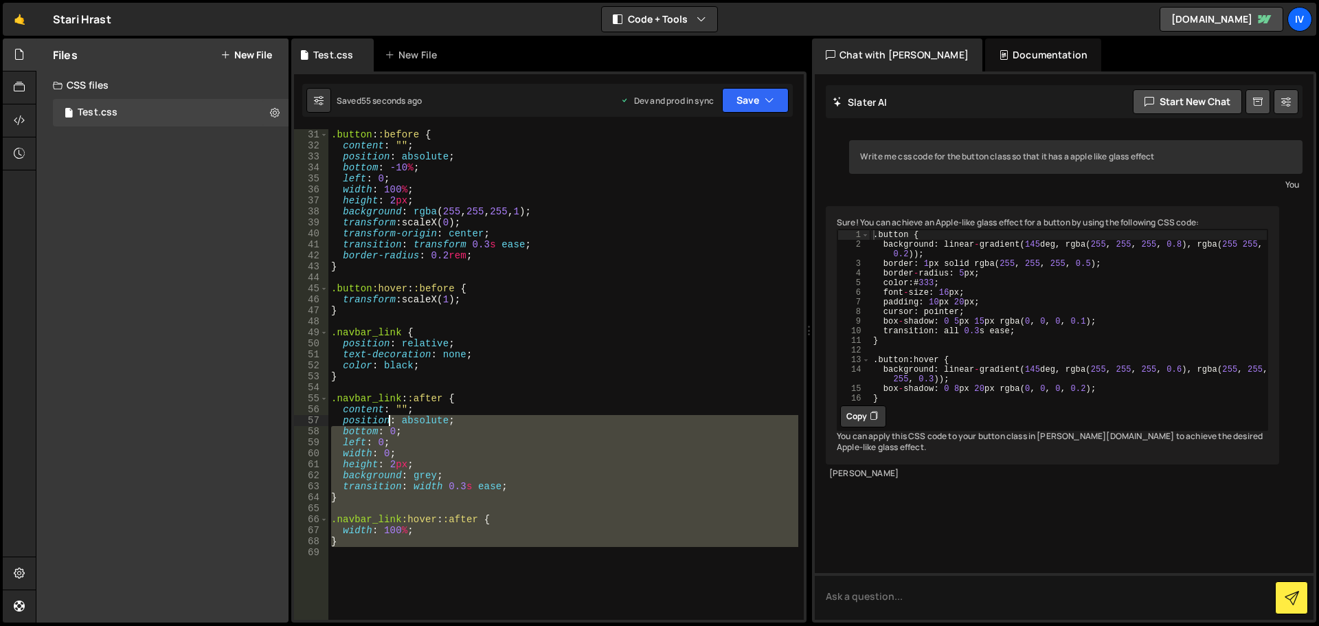
drag, startPoint x: 445, startPoint y: 553, endPoint x: 385, endPoint y: 391, distance: 172.2
click at [385, 391] on div ".button : :before { content : " " ; position : absolute ; bottom : -10 % ; left…" at bounding box center [563, 385] width 470 height 513
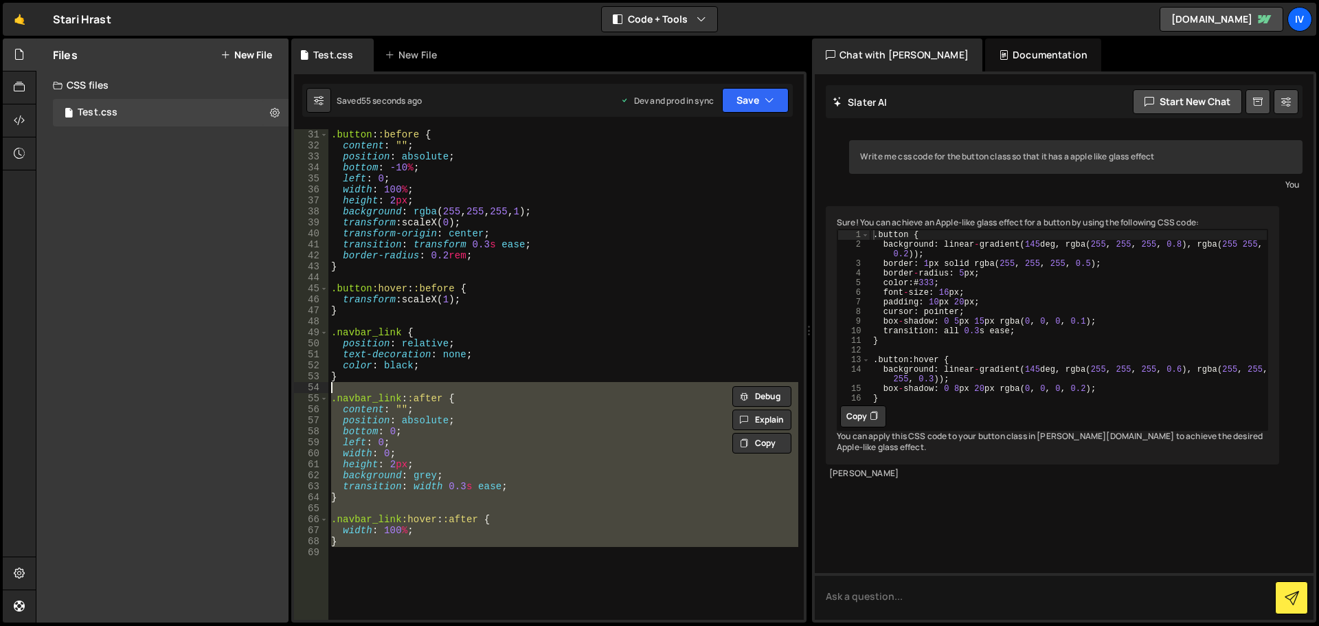
click at [493, 433] on div ".button : :before { content : " " ; position : absolute ; bottom : -10 % ; left…" at bounding box center [563, 374] width 470 height 491
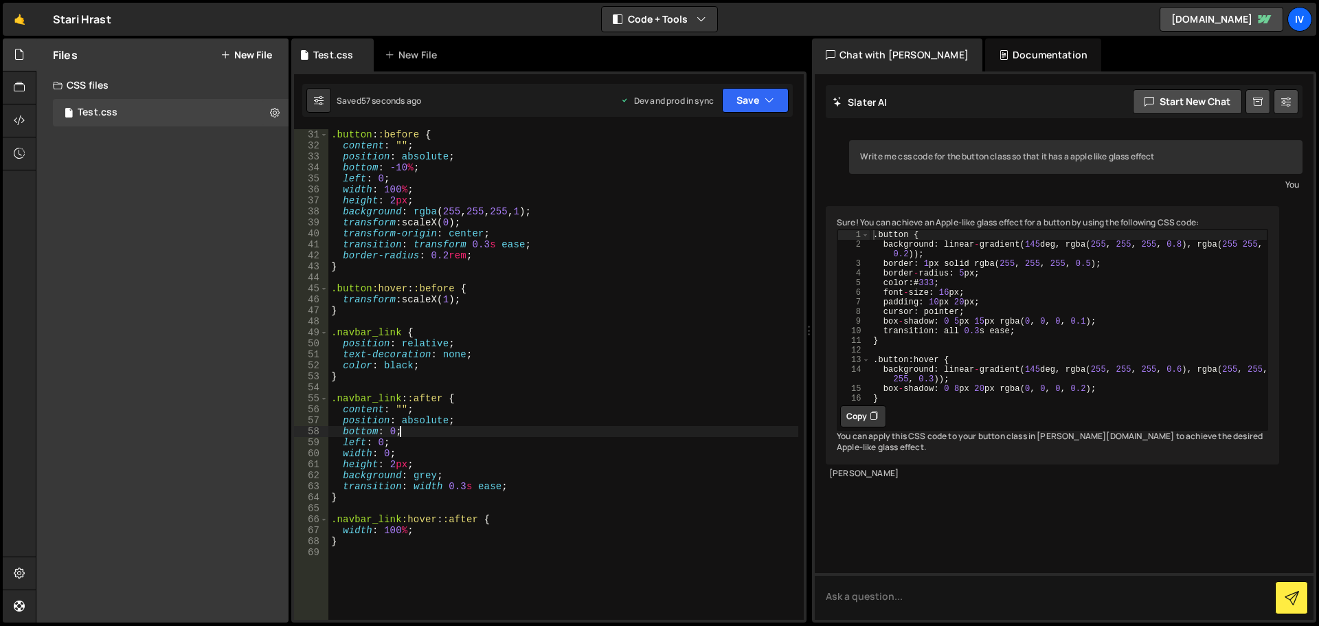
click at [473, 520] on div ".button : :before { content : " " ; position : absolute ; bottom : -10 % ; left…" at bounding box center [563, 385] width 470 height 513
click at [723, 98] on button "Save" at bounding box center [755, 100] width 67 height 25
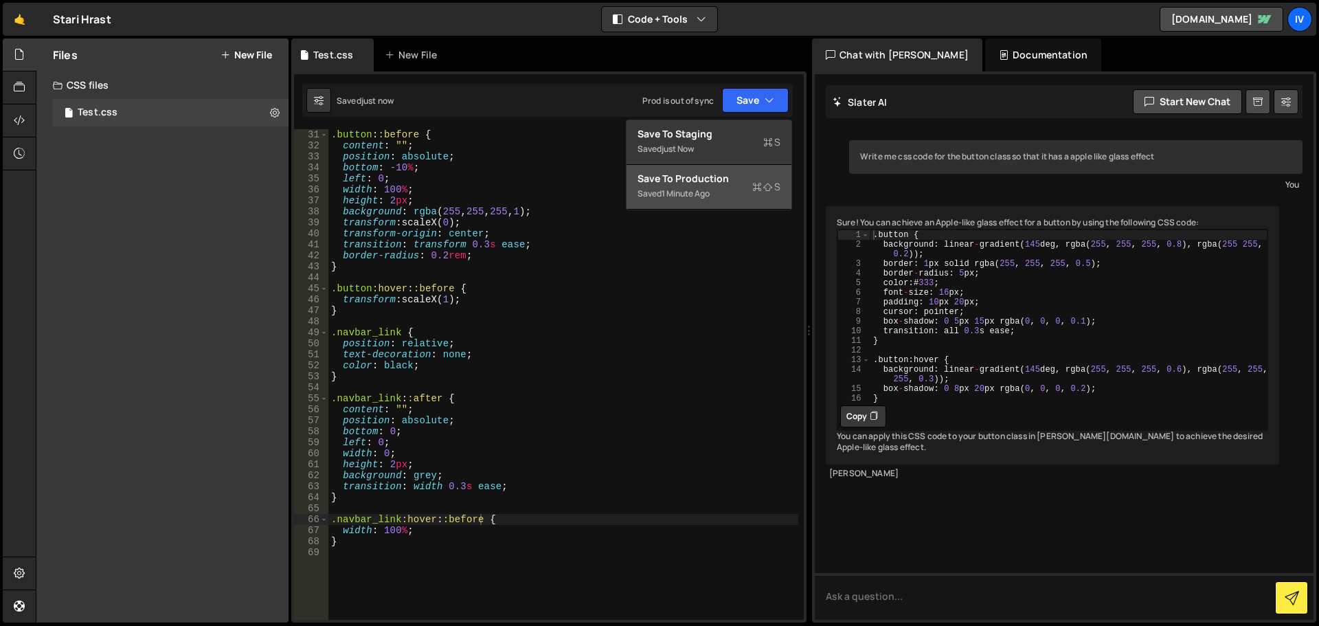
click at [716, 179] on div "Save to Production S" at bounding box center [709, 179] width 143 height 14
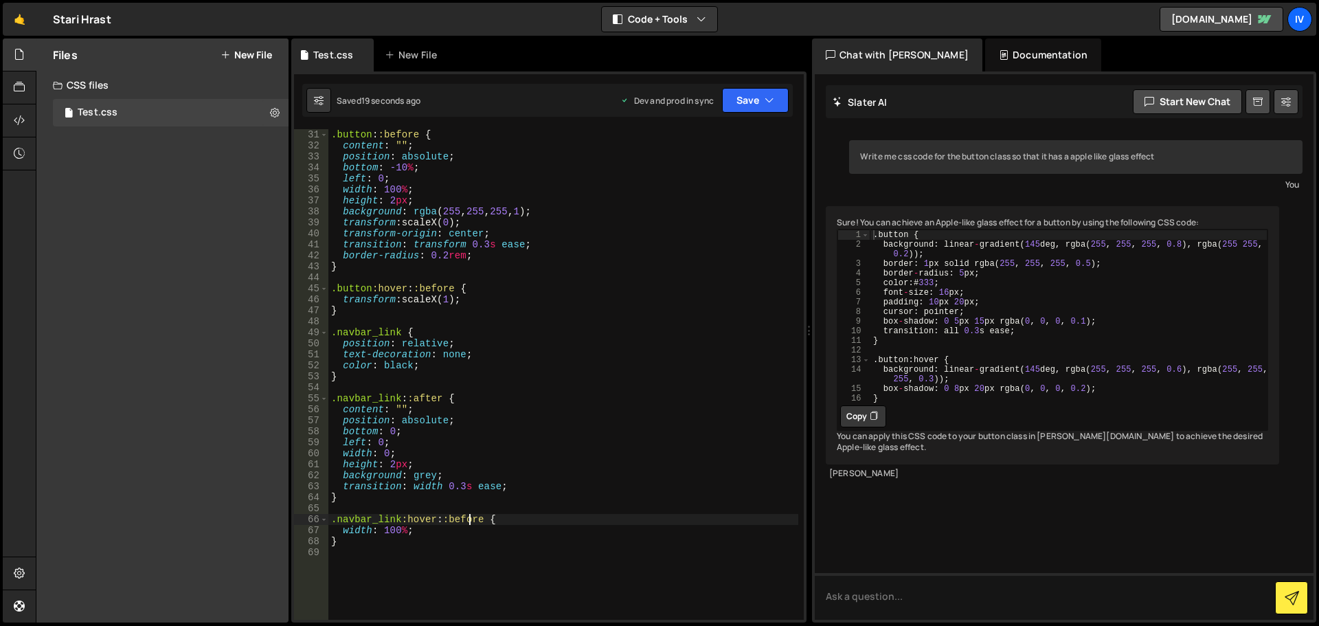
click at [471, 520] on div ".button : :before { content : " " ; position : absolute ; bottom : -10 % ; left…" at bounding box center [563, 385] width 470 height 513
click at [486, 520] on div ".button : :before { content : " " ; position : absolute ; bottom : -10 % ; left…" at bounding box center [563, 385] width 470 height 513
click at [484, 522] on div ".button : :before { content : " " ; position : absolute ; bottom : -10 % ; left…" at bounding box center [563, 385] width 470 height 513
type textarea "}"
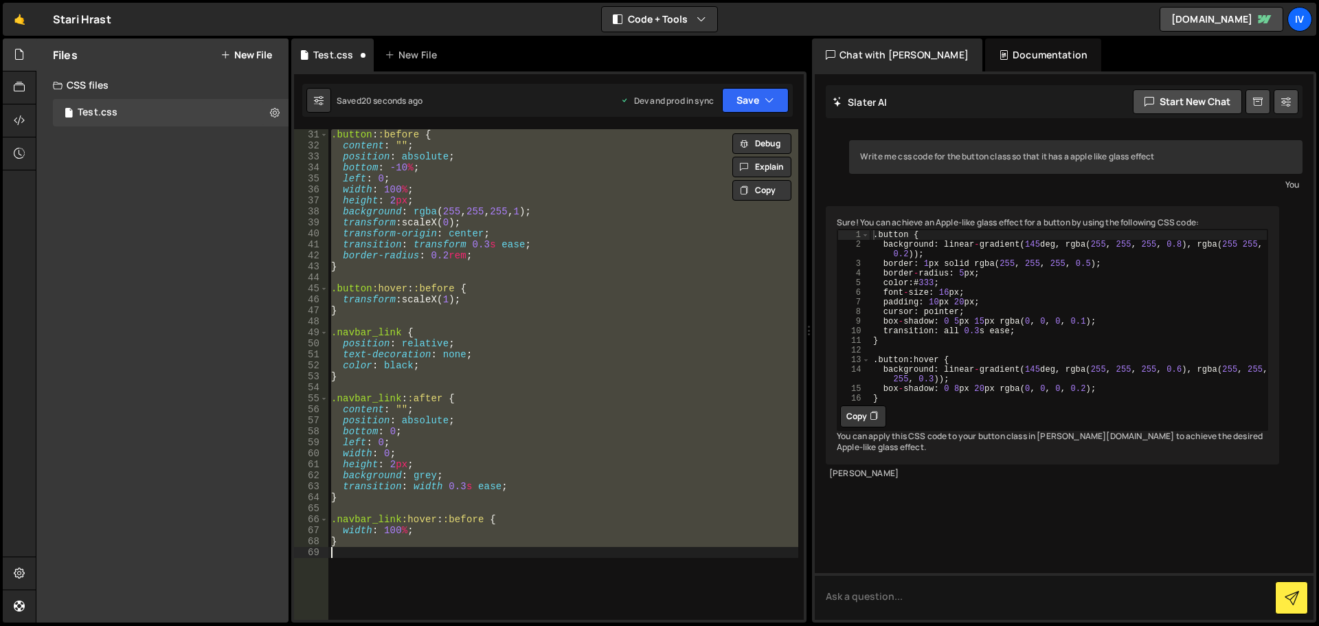
scroll to position [0, 0]
click at [530, 504] on div ".button : :before { content : " " ; position : absolute ; bottom : -10 % ; left…" at bounding box center [563, 374] width 470 height 491
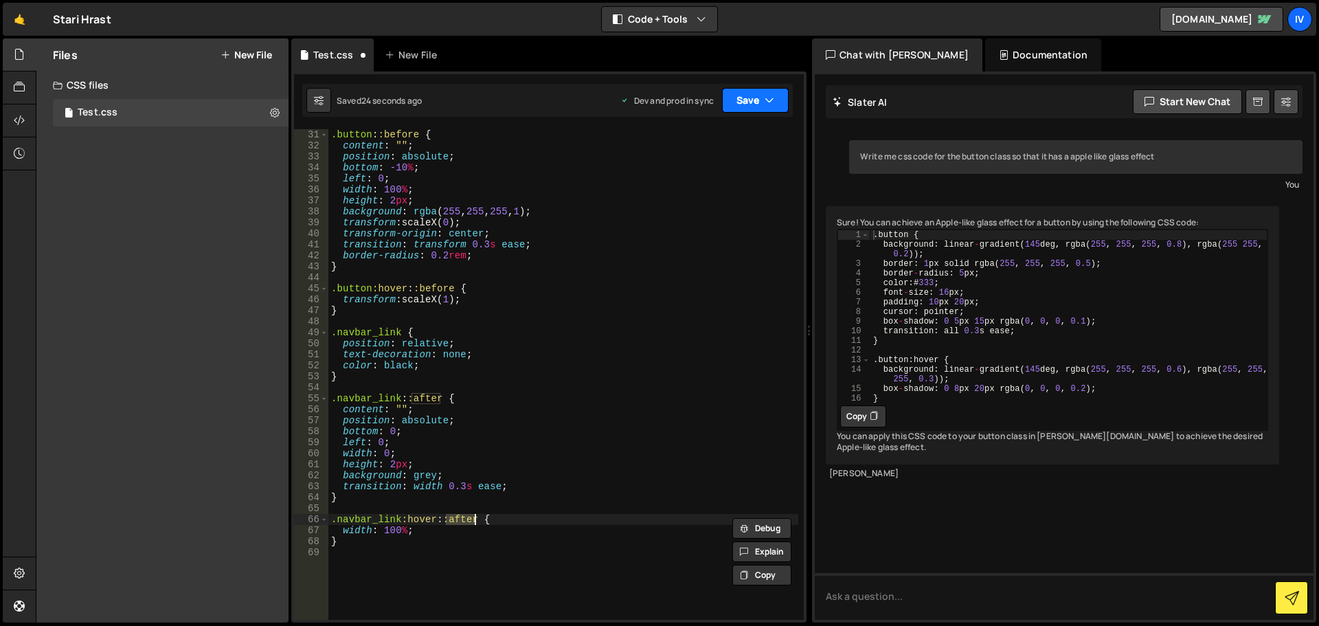
click at [744, 106] on button "Save" at bounding box center [755, 100] width 67 height 25
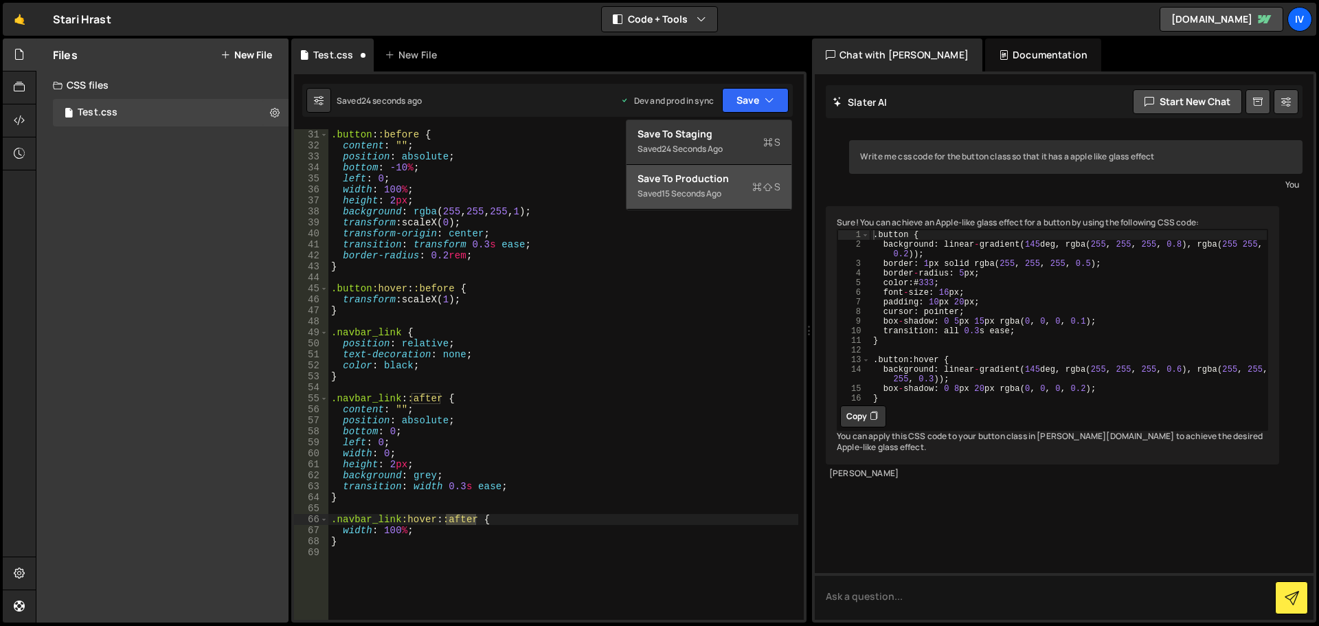
click at [739, 185] on div "Save to Production S" at bounding box center [709, 179] width 143 height 14
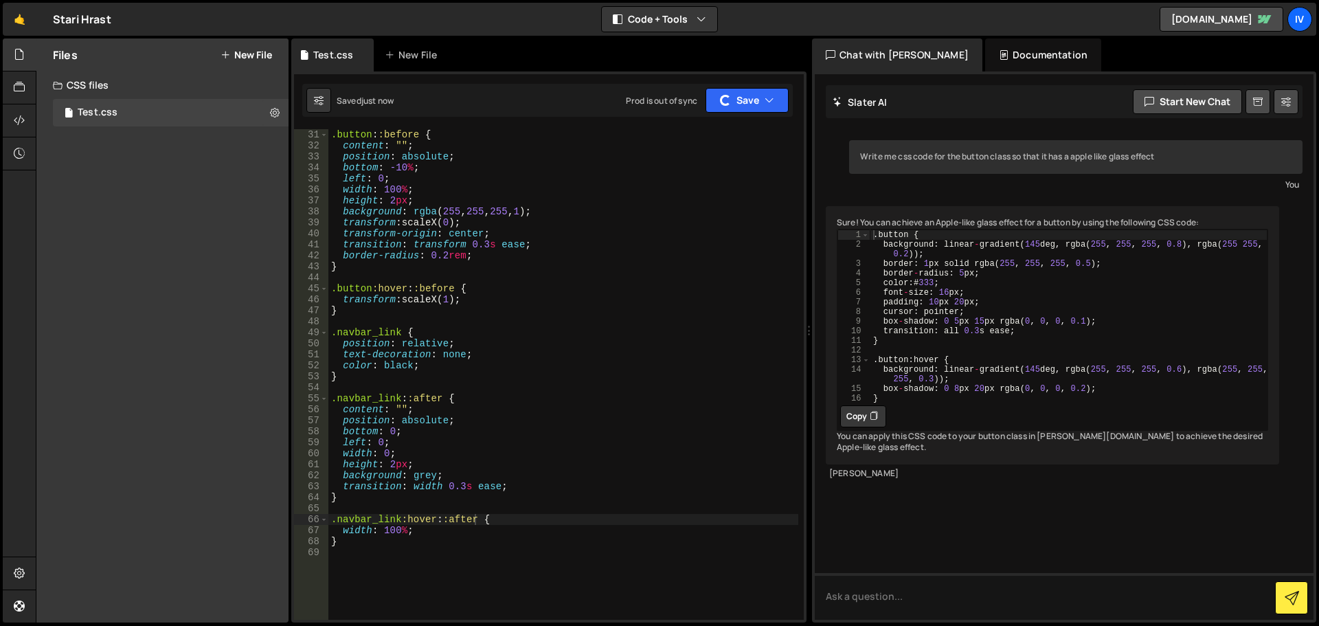
click at [508, 454] on div ".button : :before { content : " " ; position : absolute ; bottom : -10 % ; left…" at bounding box center [563, 385] width 470 height 513
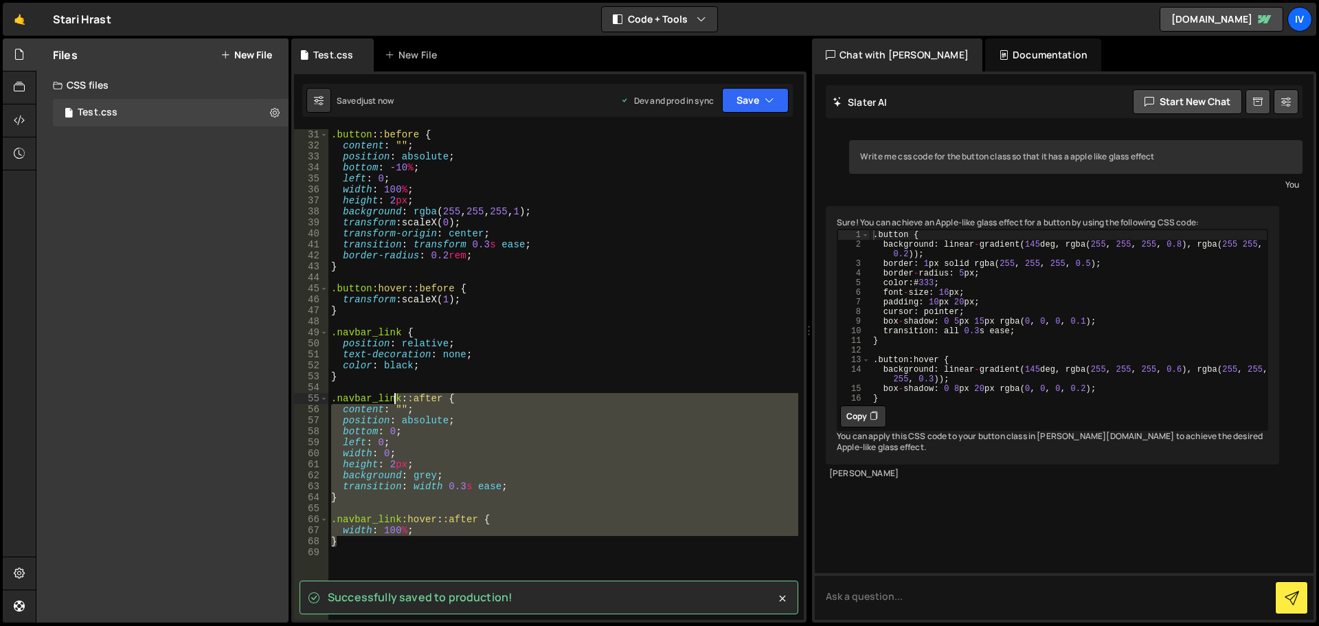
drag, startPoint x: 454, startPoint y: 546, endPoint x: 392, endPoint y: 393, distance: 165.3
click at [392, 393] on div ".button : :before { content : " " ; position : absolute ; bottom : -10 % ; left…" at bounding box center [563, 385] width 470 height 513
click at [467, 418] on div ".button : :before { content : " " ; position : absolute ; bottom : -10 % ; left…" at bounding box center [563, 374] width 470 height 491
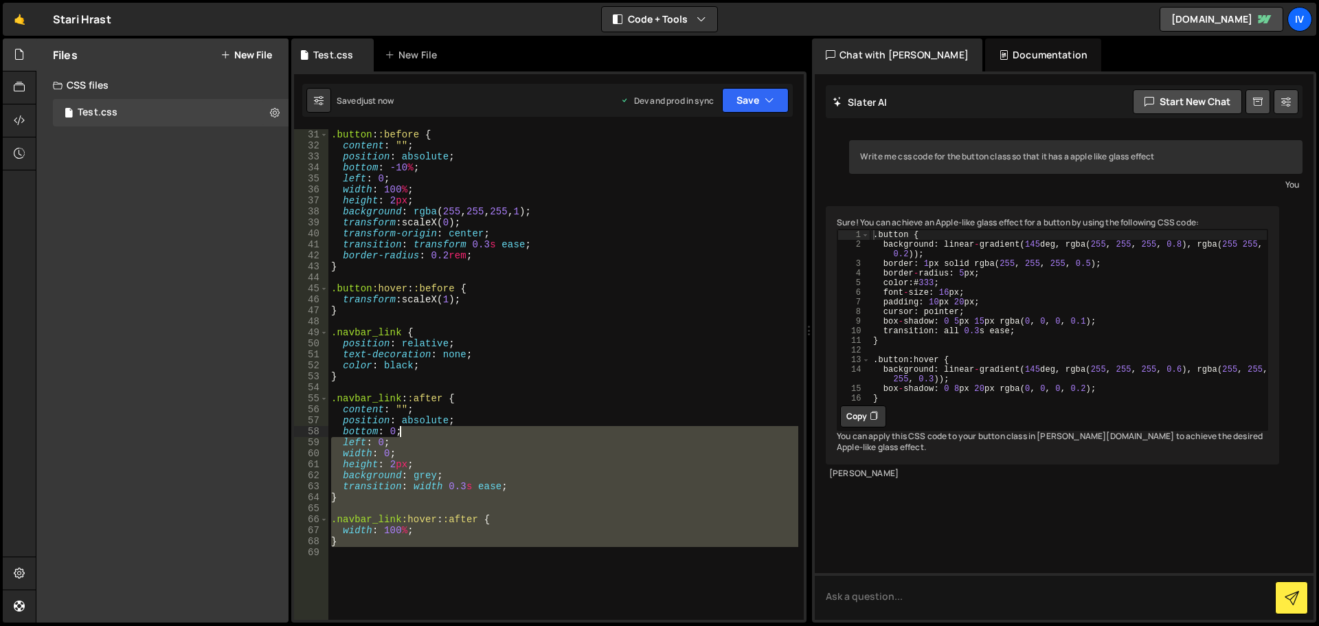
drag, startPoint x: 431, startPoint y: 548, endPoint x: 412, endPoint y: 434, distance: 115.6
click at [412, 434] on div ".button : :before { content : " " ; position : absolute ; bottom : -10 % ; left…" at bounding box center [563, 385] width 470 height 513
click at [412, 434] on div ".button : :before { content : " " ; position : absolute ; bottom : -10 % ; left…" at bounding box center [563, 374] width 470 height 491
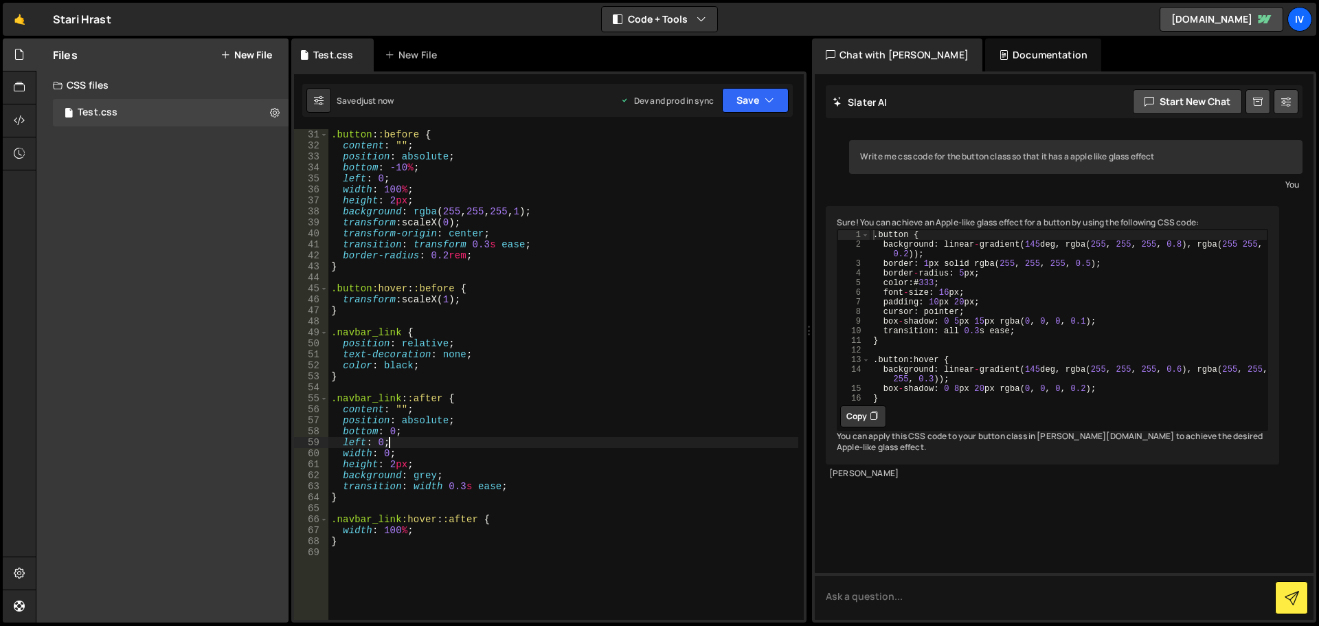
click at [404, 445] on div ".button : :before { content : " " ; position : absolute ; bottom : -10 % ; left…" at bounding box center [563, 385] width 470 height 513
click at [431, 471] on div ".button : :before { content : " " ; position : absolute ; bottom : -10 % ; left…" at bounding box center [563, 385] width 470 height 513
click at [495, 485] on div ".button : :before { content : " " ; position : absolute ; bottom : -10 % ; left…" at bounding box center [563, 385] width 470 height 513
drag, startPoint x: 404, startPoint y: 522, endPoint x: 449, endPoint y: 522, distance: 44.7
click at [449, 522] on div ".button : :before { content : " " ; position : absolute ; bottom : -10 % ; left…" at bounding box center [563, 385] width 470 height 513
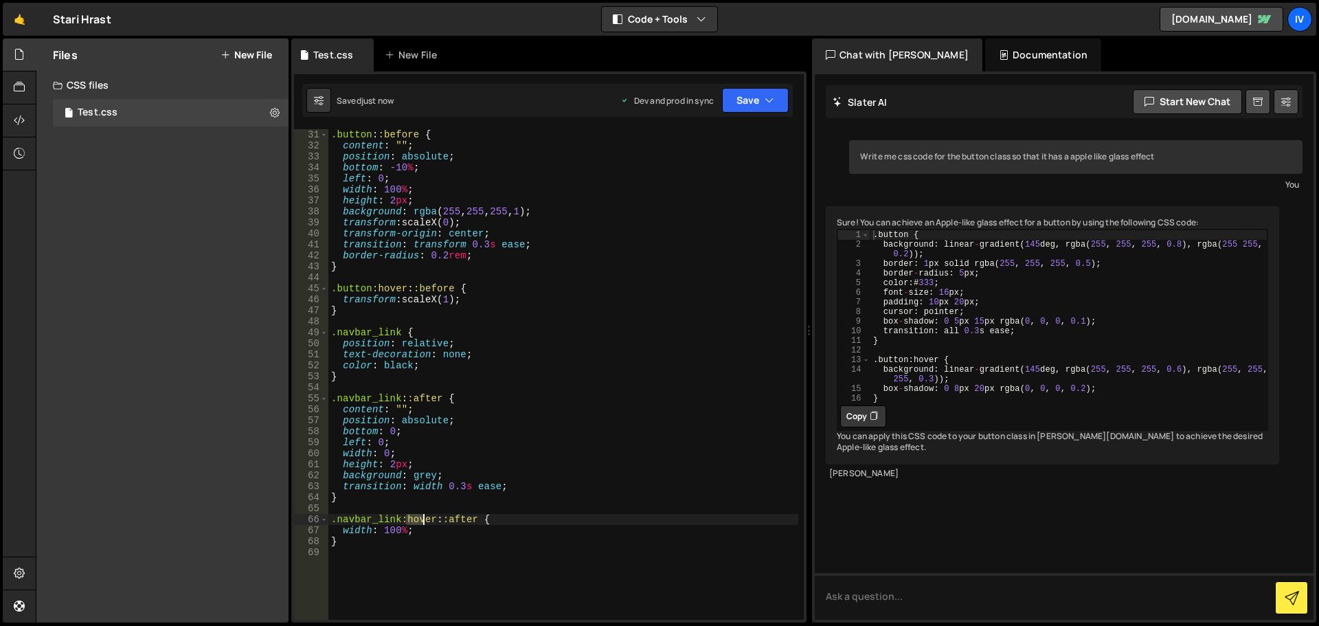
click at [449, 522] on div ".button : :before { content : " " ; position : absolute ; bottom : -10 % ; left…" at bounding box center [563, 374] width 470 height 491
click at [422, 527] on div ".button : :before { content : " " ; position : absolute ; bottom : -10 % ; left…" at bounding box center [563, 385] width 470 height 513
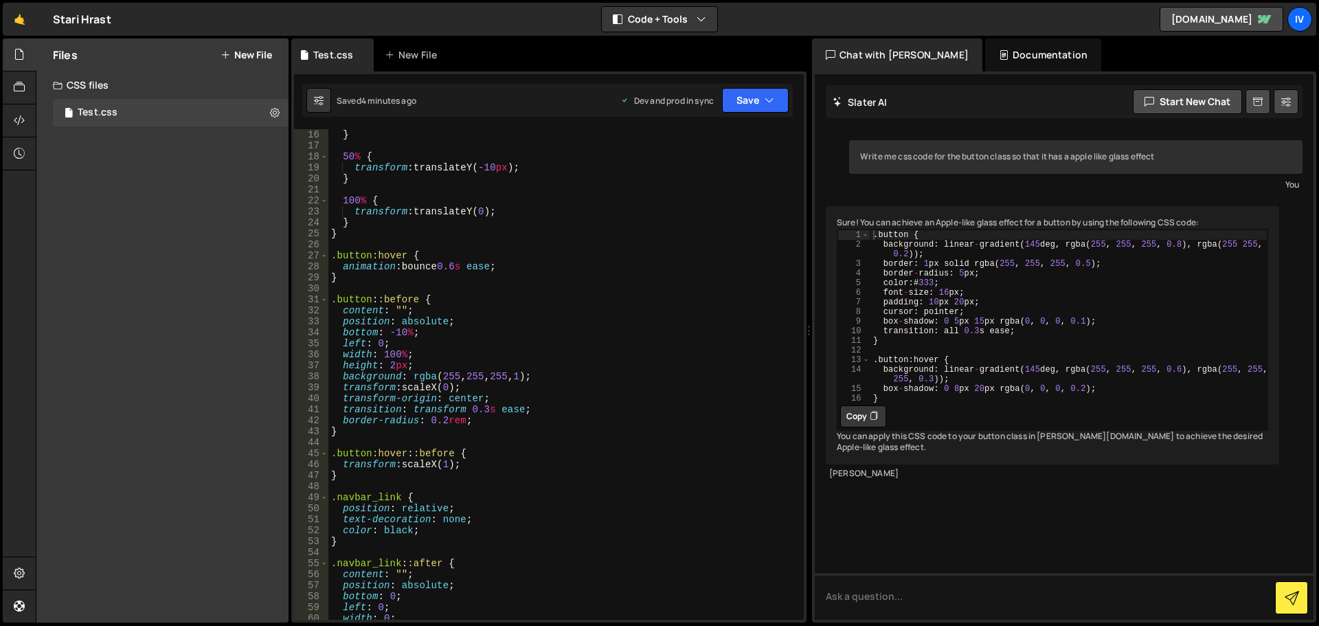
scroll to position [165, 0]
click at [499, 250] on div "} 50 % { transform : translateY( -10 px ) ; } 100 % { transform : translateY( 0…" at bounding box center [563, 385] width 470 height 513
click at [493, 282] on div "} 50 % { transform : translateY( -10 px ) ; } 100 % { transform : translateY( 0…" at bounding box center [563, 385] width 470 height 513
type textarea "}"
click at [487, 289] on div "} 50 % { transform : translateY( -10 px ) ; } 100 % { transform : translateY( 0…" at bounding box center [563, 385] width 470 height 513
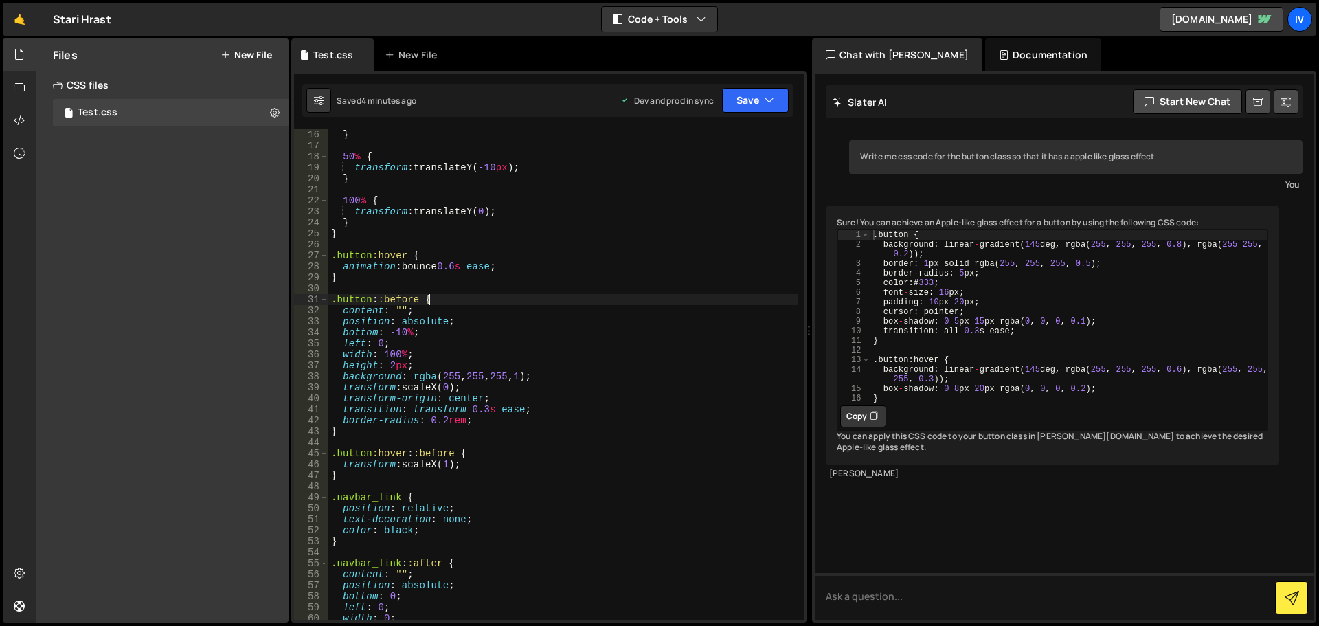
click at [480, 298] on div "} 50 % { transform : translateY( -10 px ) ; } 100 % { transform : translateY( 0…" at bounding box center [563, 385] width 470 height 513
click at [495, 392] on div "} 50 % { transform : translateY( -10 px ) ; } 100 % { transform : translateY( 0…" at bounding box center [563, 385] width 470 height 513
click at [531, 366] on div "} 50 % { transform : translateY( -10 px ) ; } 100 % { transform : translateY( 0…" at bounding box center [563, 385] width 470 height 513
click at [498, 476] on div "} 50 % { transform : translateY( -10 px ) ; } 100 % { transform : translateY( 0…" at bounding box center [563, 385] width 470 height 513
click at [493, 469] on div "} 50 % { transform : translateY( -10 px ) ; } 100 % { transform : translateY( 0…" at bounding box center [563, 385] width 470 height 513
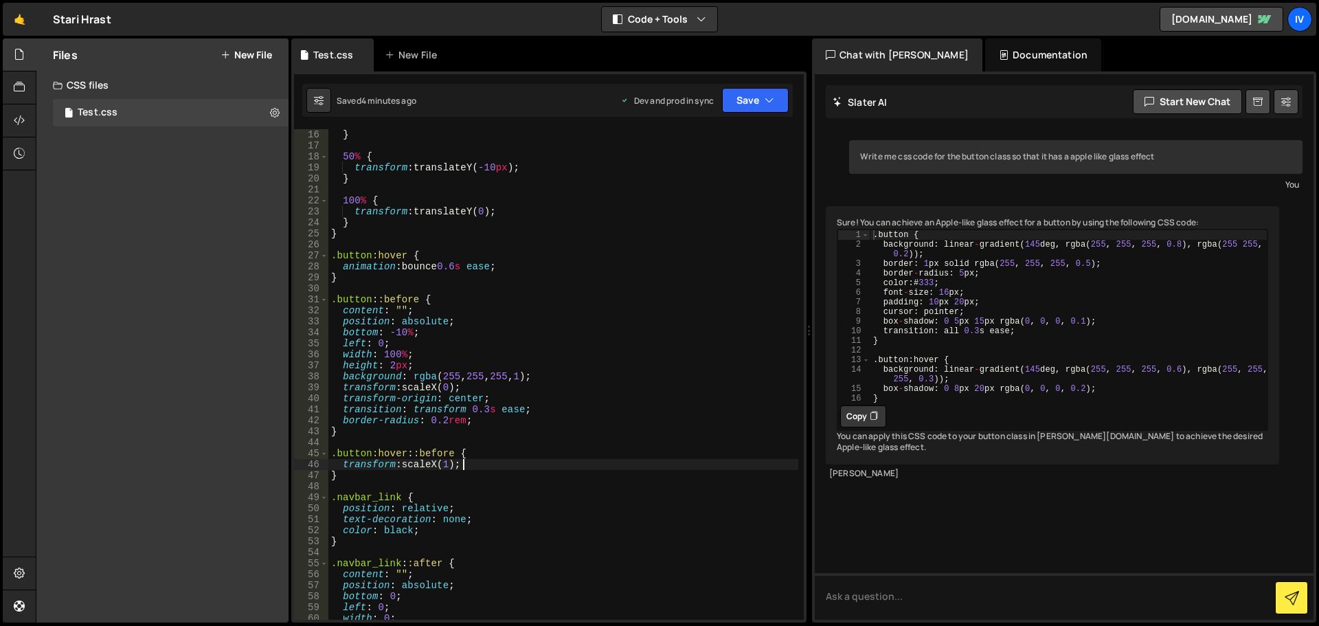
click at [484, 456] on div "} 50 % { transform : translateY( -10 px ) ; } 100 % { transform : translateY( 0…" at bounding box center [563, 385] width 470 height 513
type textarea ".button:hover::before {"
click at [460, 456] on div "} 50 % { transform : translateY( -10 px ) ; } 100 % { transform : translateY( 0…" at bounding box center [563, 385] width 470 height 513
click at [435, 447] on div "} 50 % { transform : translateY( -10 px ) ; } 100 % { transform : translateY( 0…" at bounding box center [563, 385] width 470 height 513
click at [443, 454] on div "} 50 % { transform : translateY( -10 px ) ; } 100 % { transform : translateY( 0…" at bounding box center [563, 385] width 470 height 513
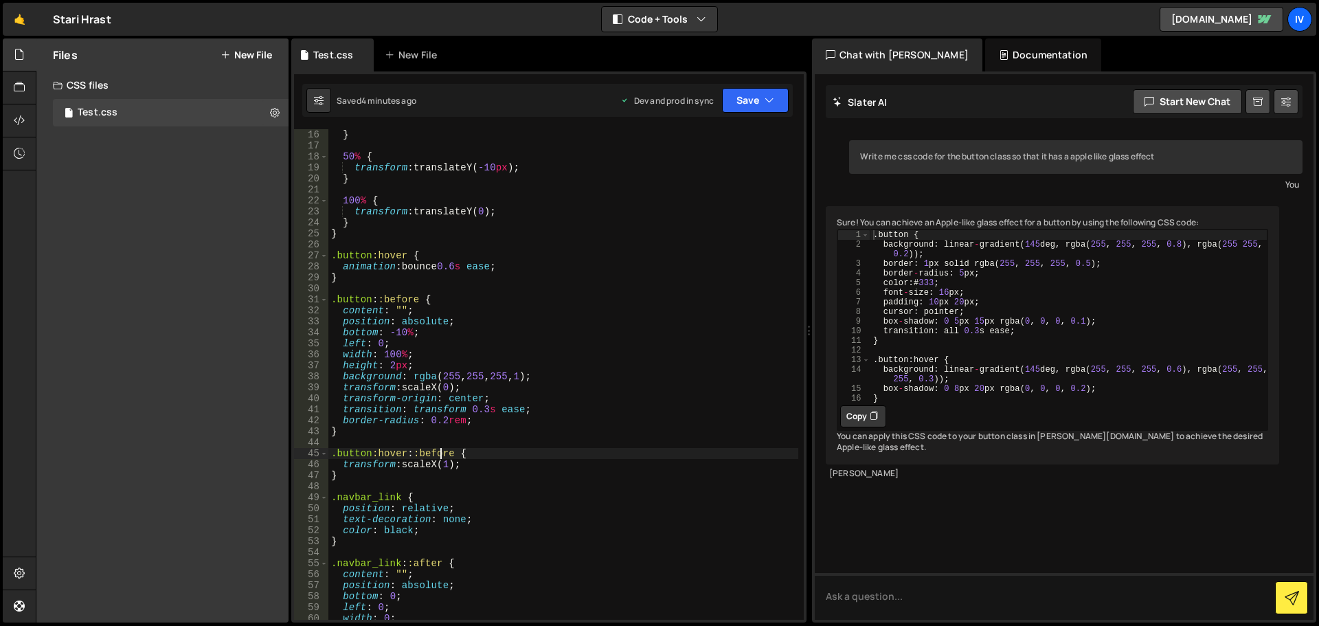
type textarea ".button:hover::before {"
click at [450, 452] on div "} 50 % { transform : translateY( -10 px ) ; } 100 % { transform : translateY( 0…" at bounding box center [563, 385] width 470 height 513
